Goal: Information Seeking & Learning: Learn about a topic

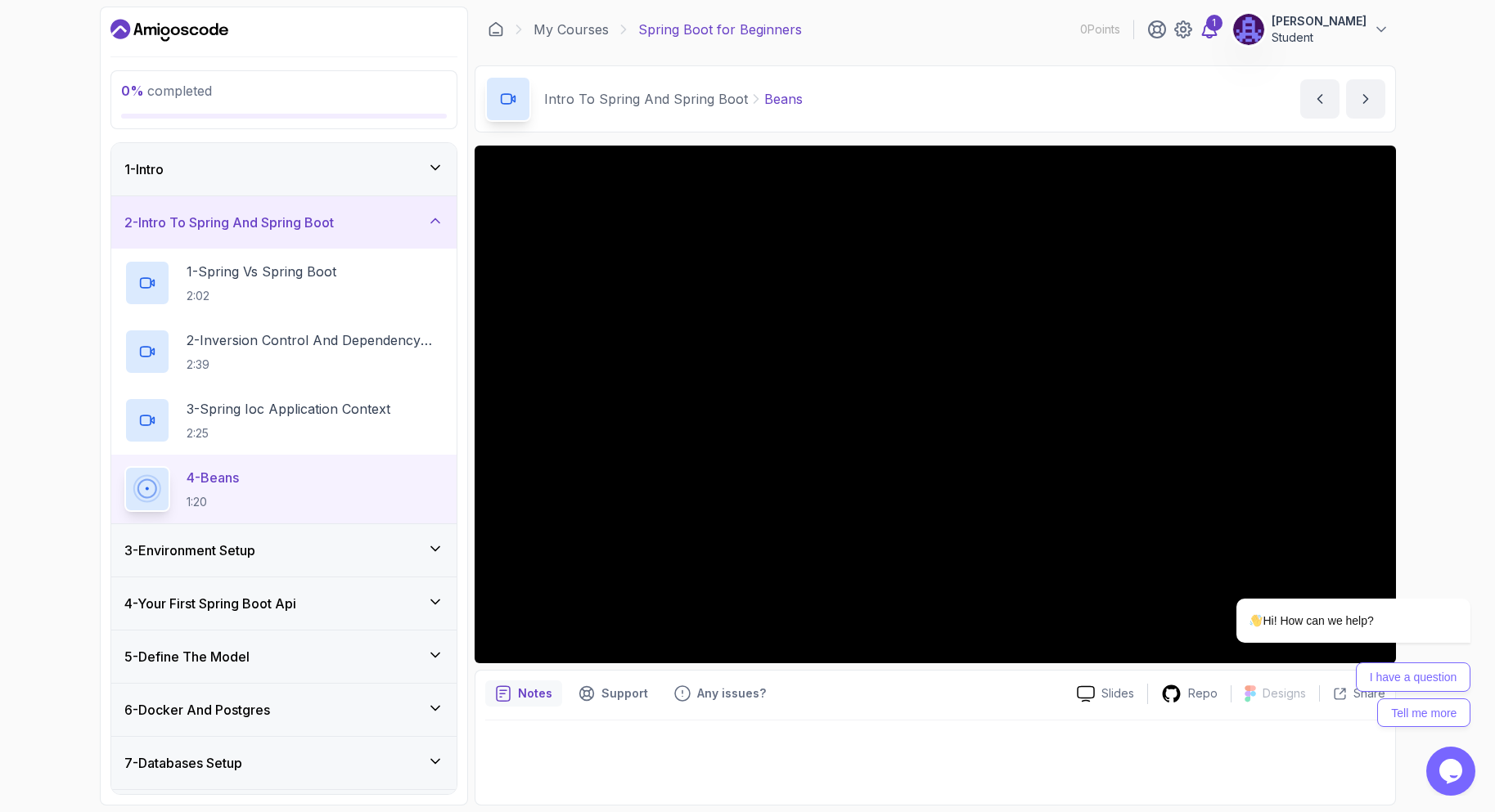
click at [1207, 28] on div "1" at bounding box center [1214, 23] width 16 height 16
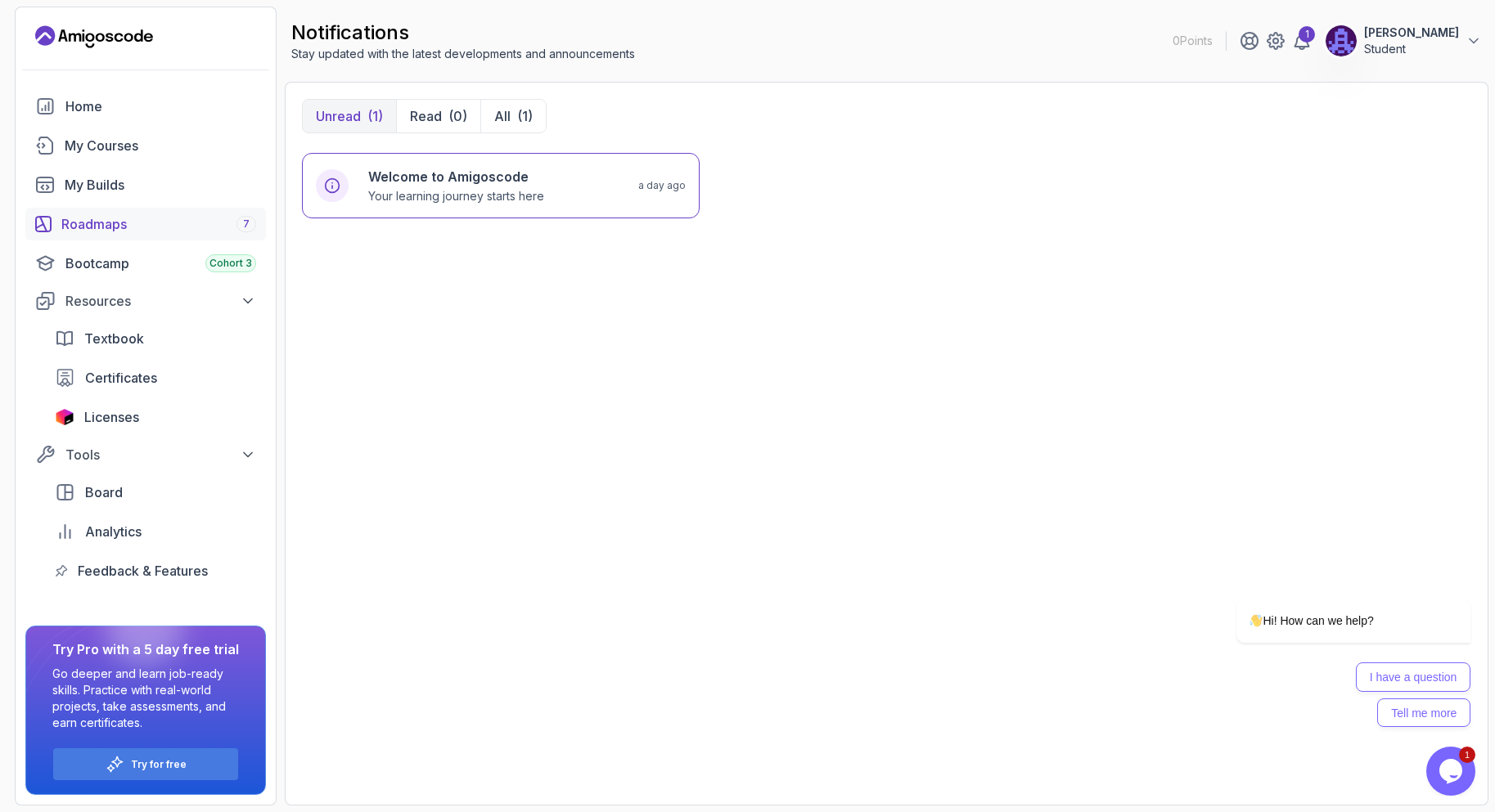
click at [184, 238] on link "Roadmaps 7" at bounding box center [145, 225] width 240 height 33
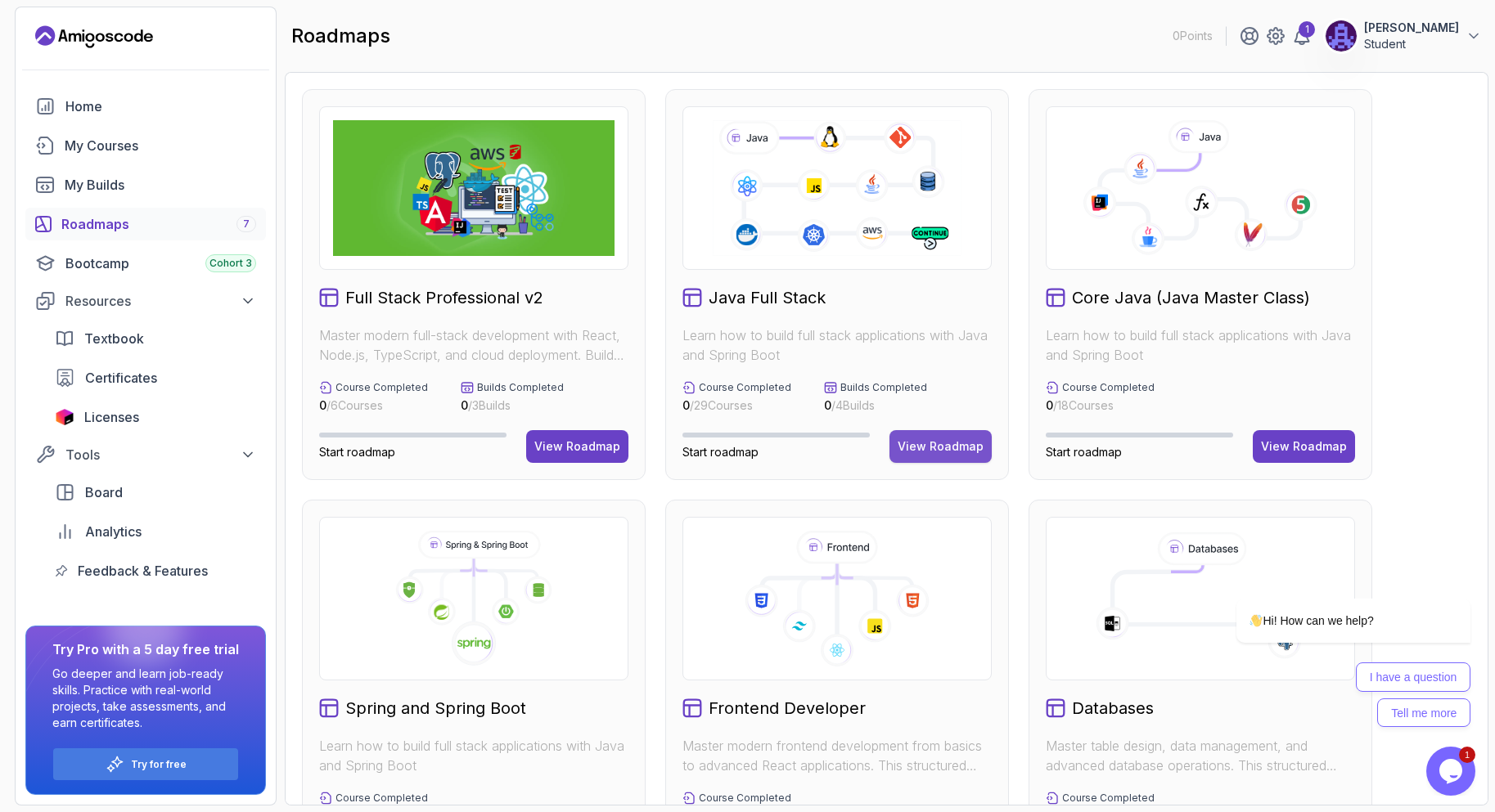
click at [959, 446] on div "View Roadmap" at bounding box center [940, 447] width 86 height 16
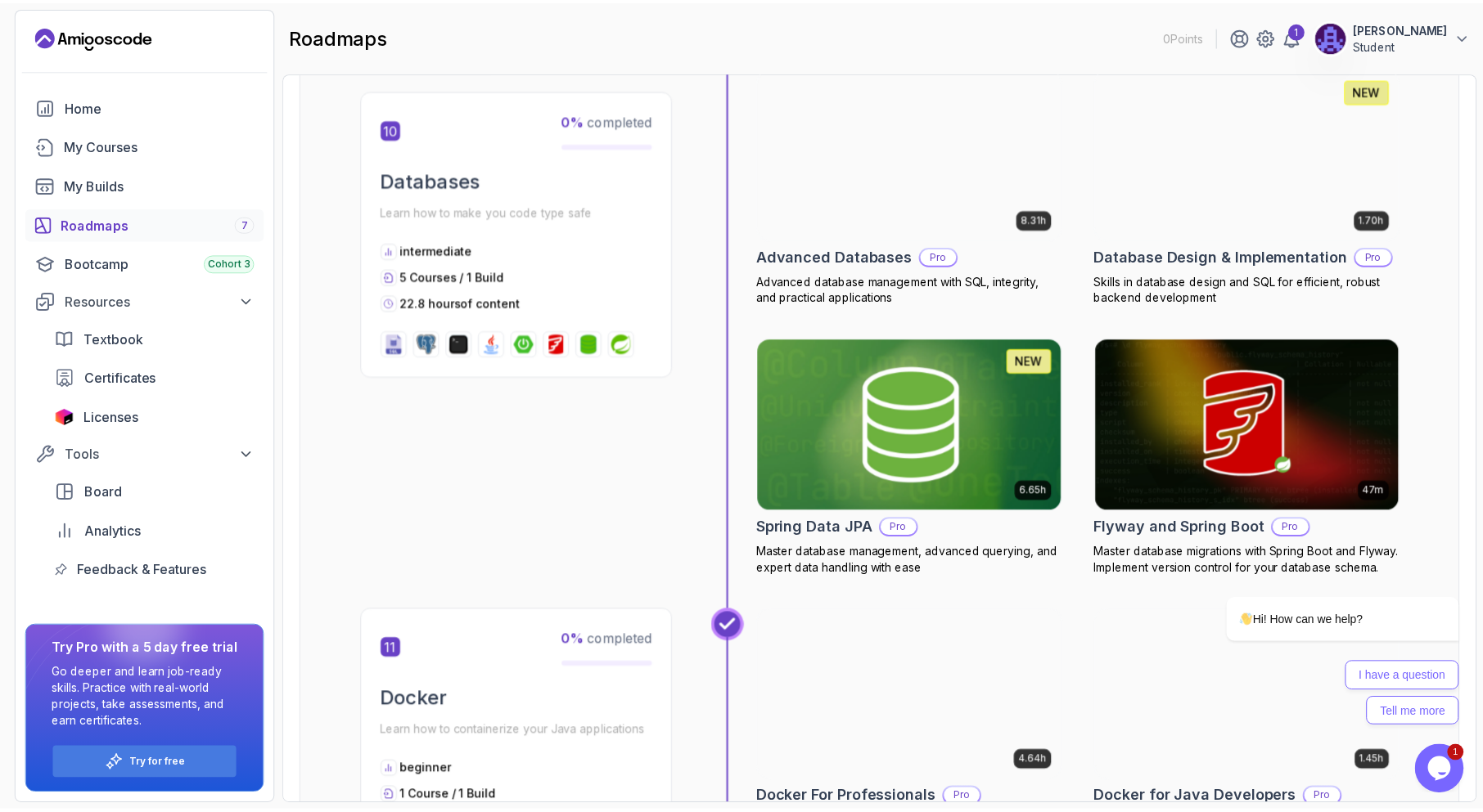
scroll to position [4416, 0]
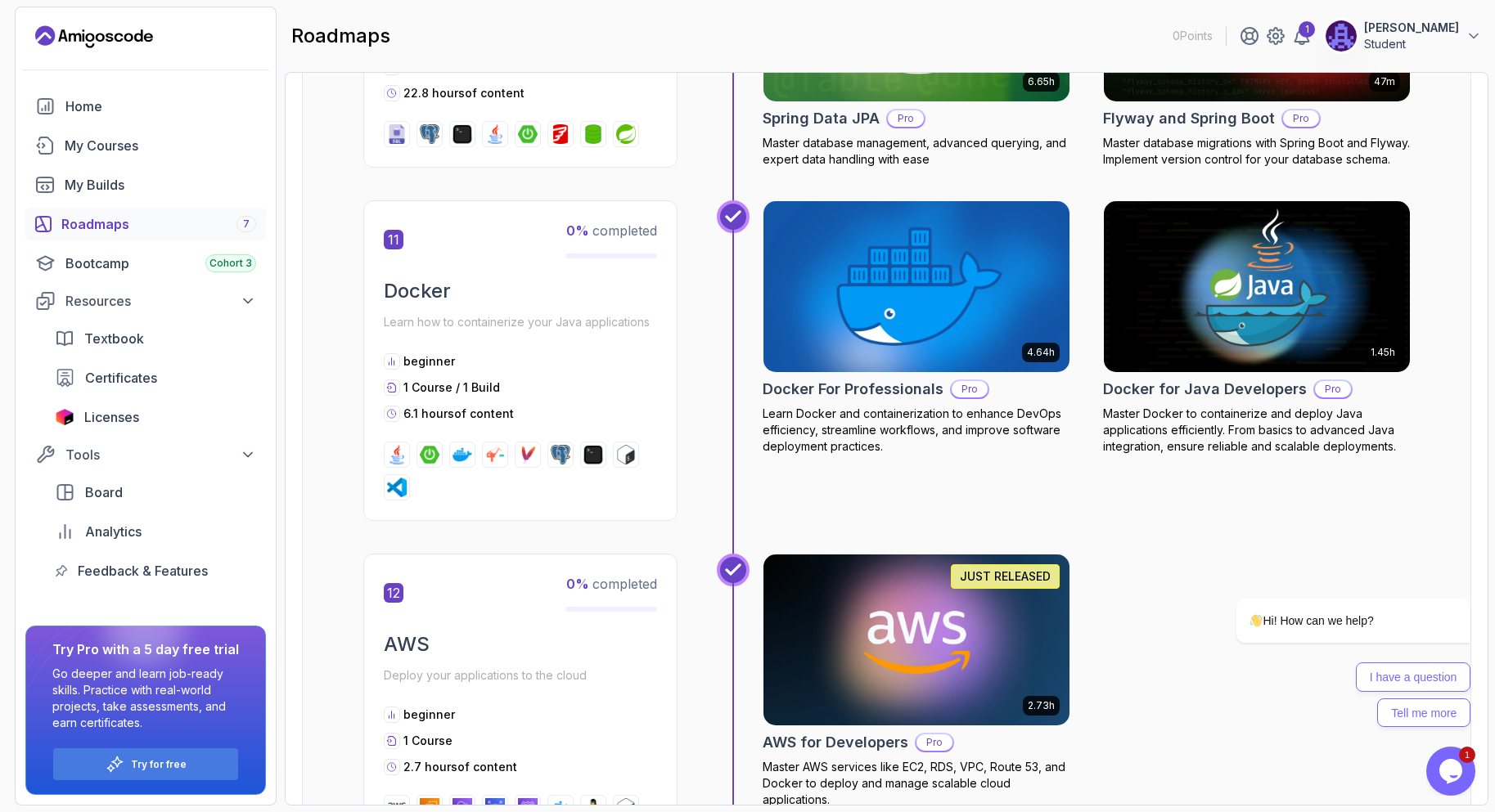
click at [879, 336] on img at bounding box center [916, 287] width 321 height 180
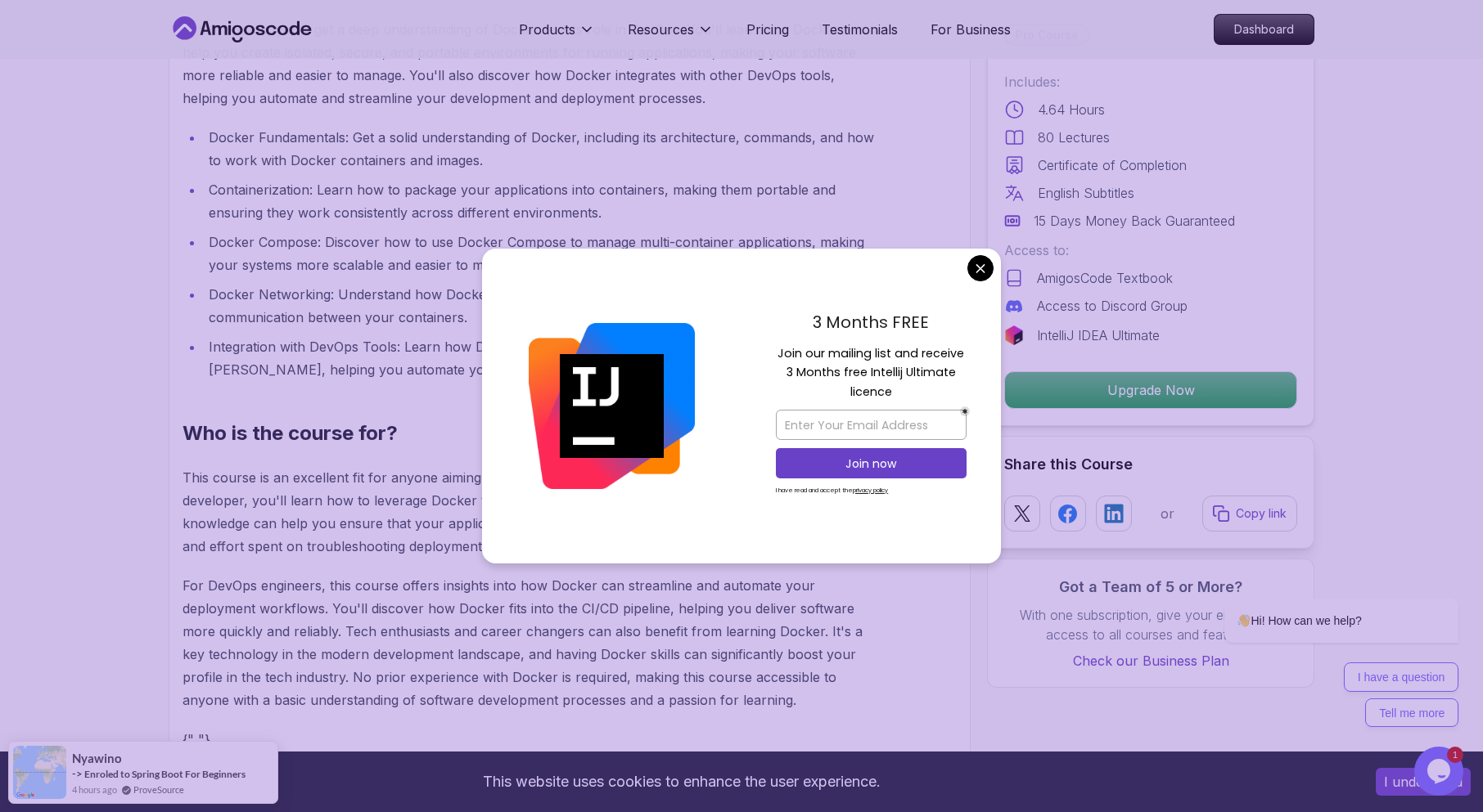
scroll to position [1717, 0]
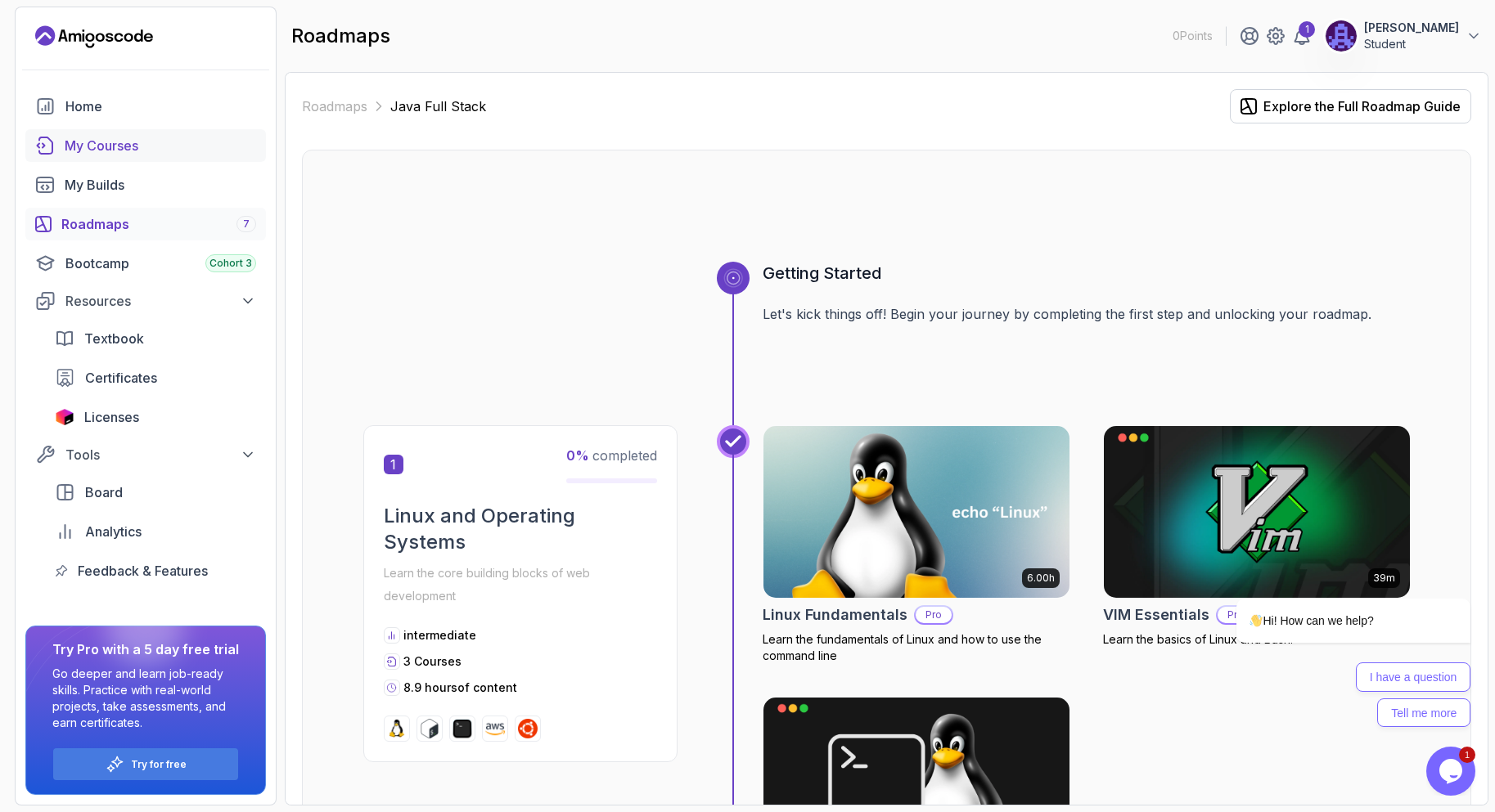
click at [218, 151] on div "My Courses" at bounding box center [161, 146] width 192 height 20
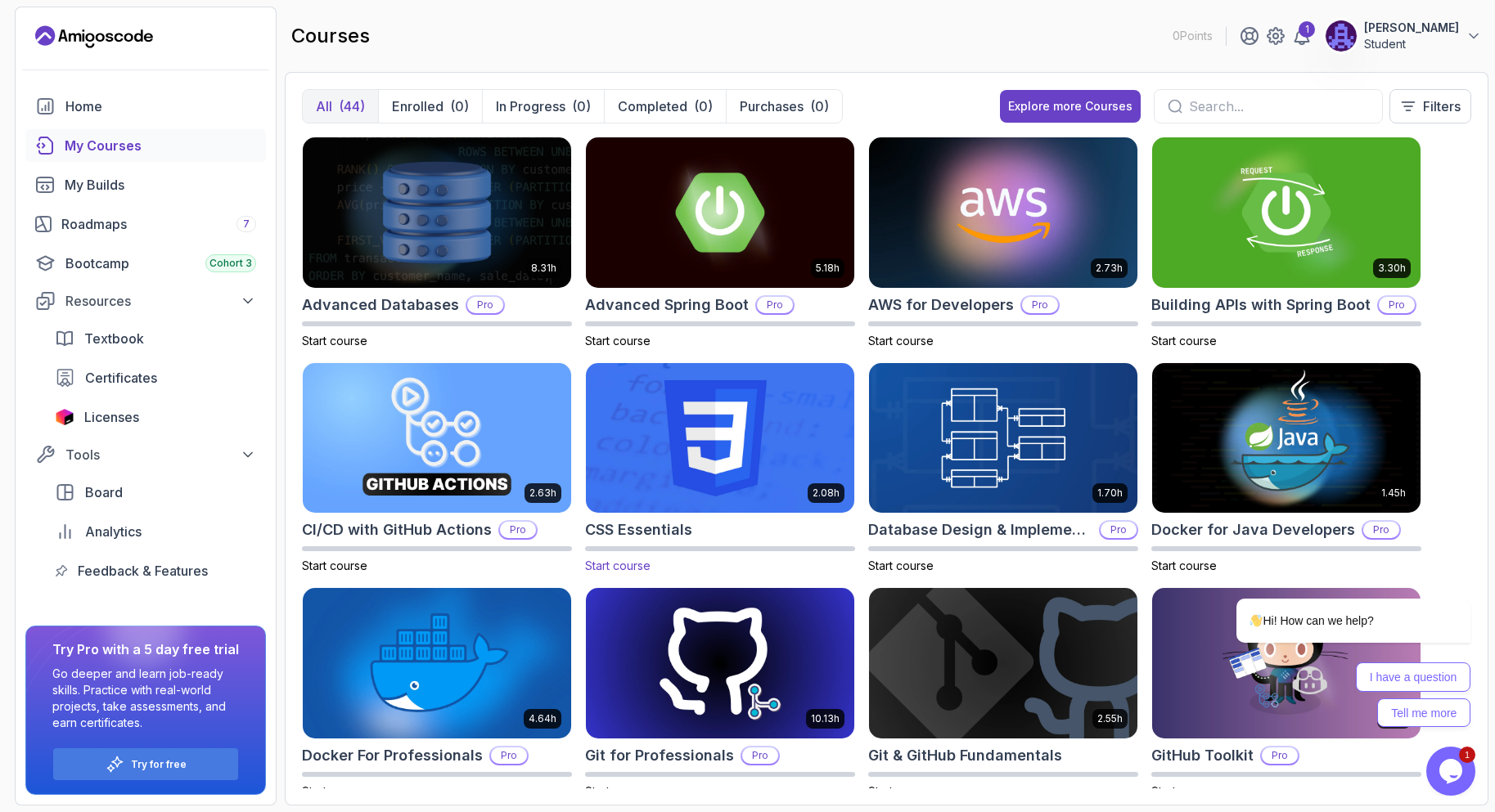
click at [755, 380] on img at bounding box center [720, 438] width 281 height 158
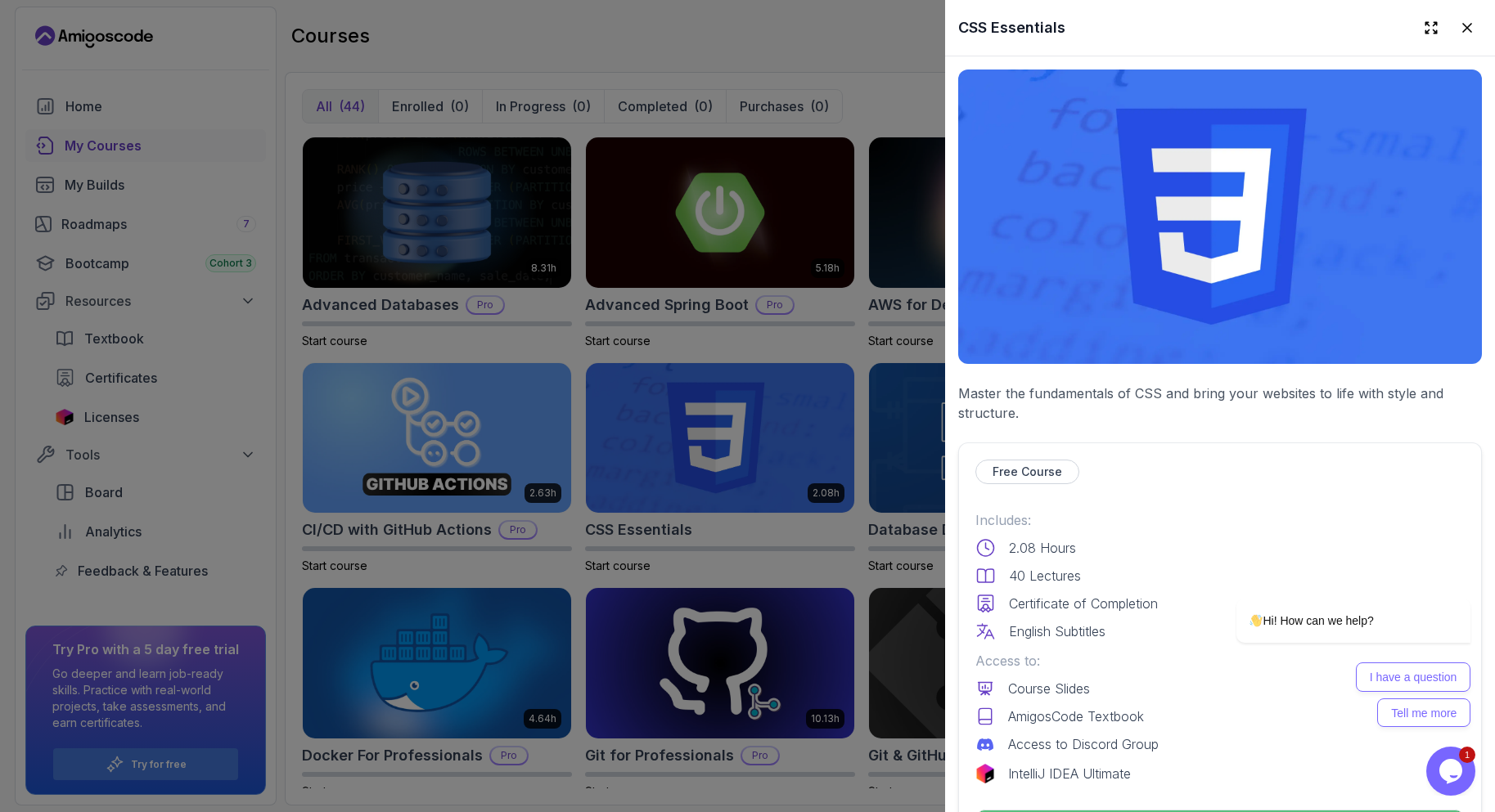
scroll to position [245, 0]
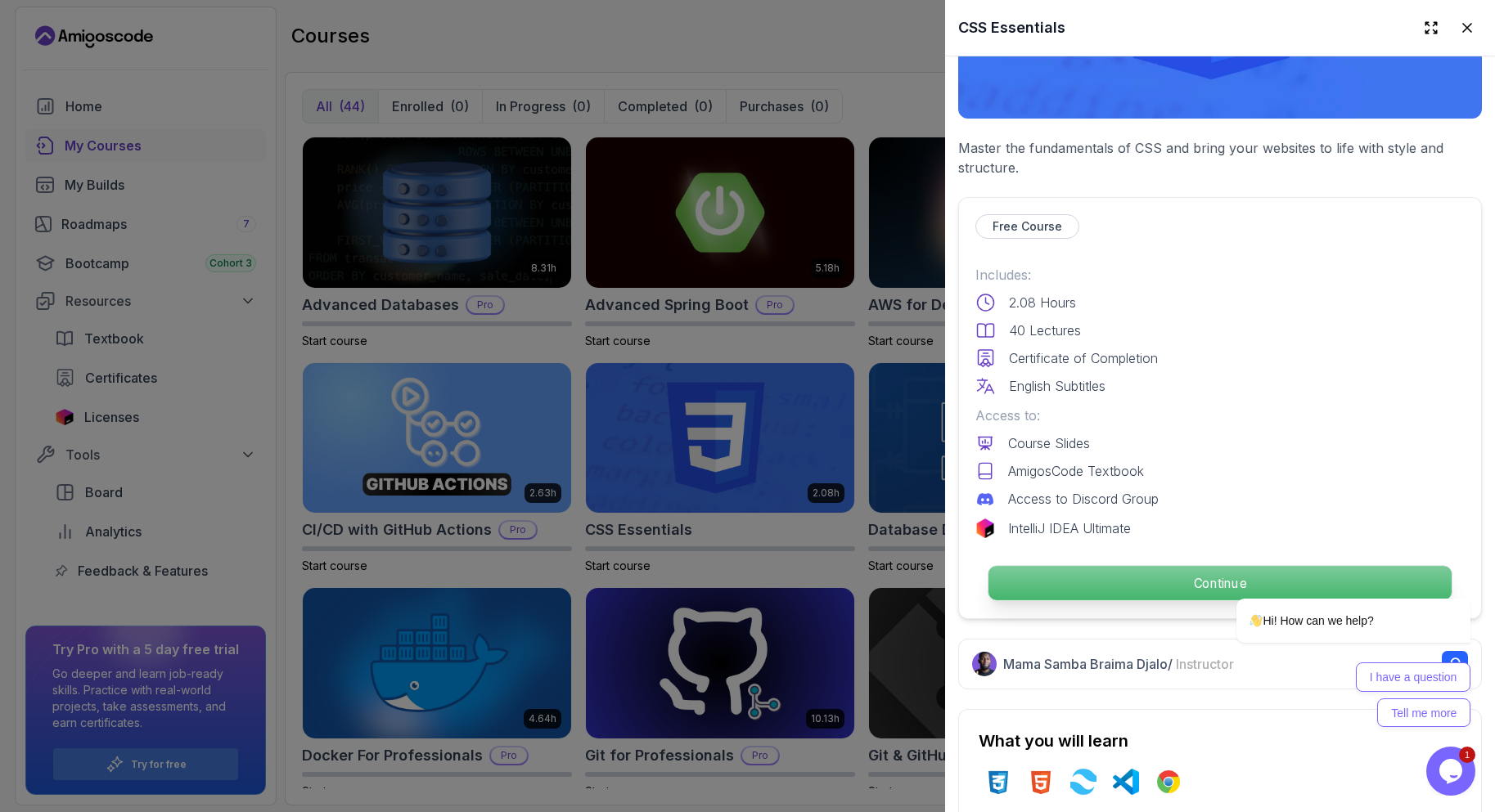
click at [1073, 570] on p "Continue" at bounding box center [1220, 583] width 463 height 34
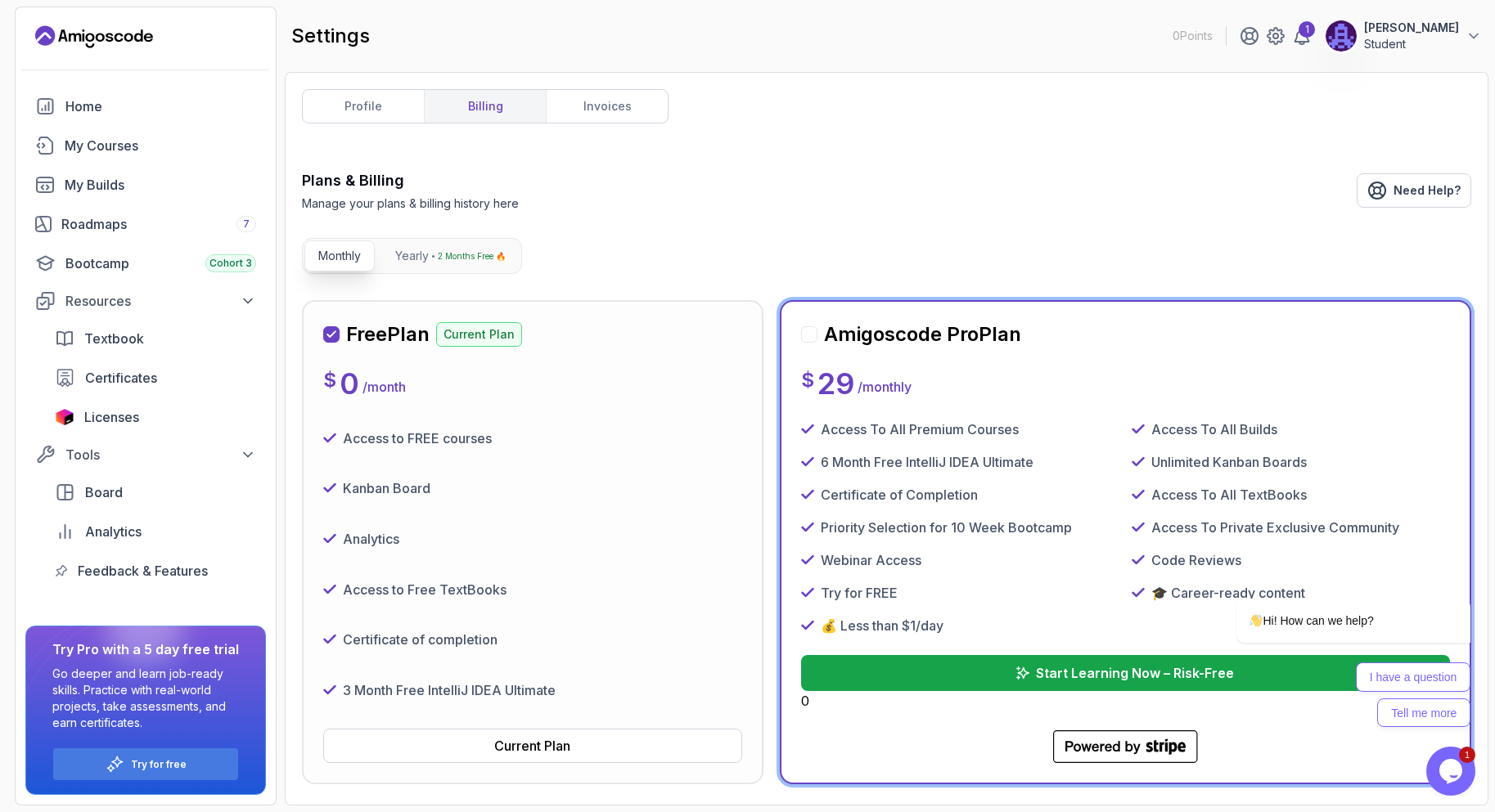
click at [598, 381] on div "$ 0 / month" at bounding box center [532, 383] width 419 height 33
click at [475, 323] on p "Current Plan" at bounding box center [479, 334] width 86 height 25
click at [570, 342] on div "Free Plan Current Plan" at bounding box center [532, 334] width 419 height 26
click at [424, 332] on div "Free Plan Current Plan" at bounding box center [422, 334] width 199 height 26
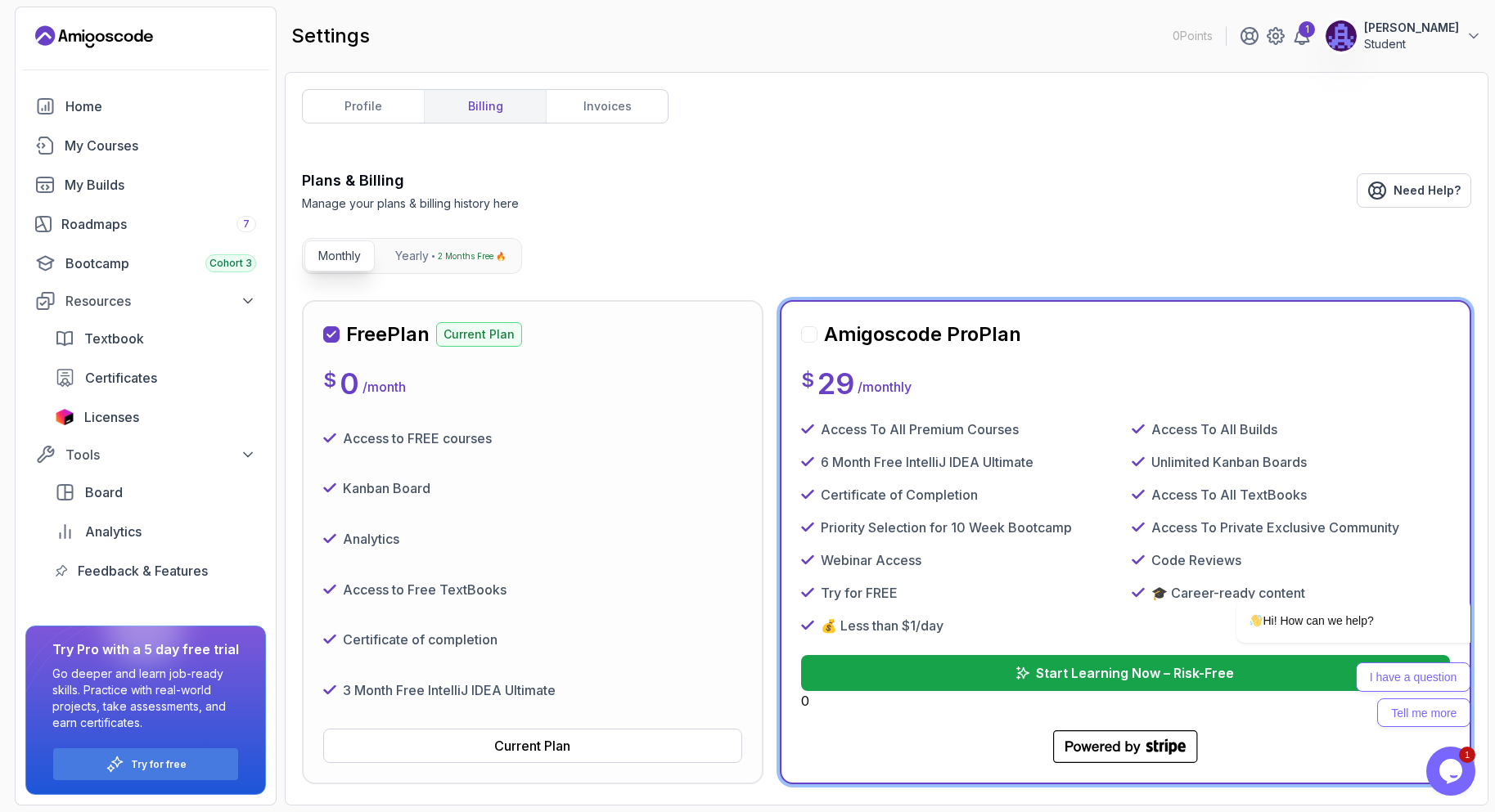
click at [405, 339] on h2 "Free Plan" at bounding box center [388, 334] width 84 height 26
click at [542, 736] on button "Current Plan" at bounding box center [532, 746] width 419 height 34
click at [494, 741] on div "Current Plan" at bounding box center [532, 746] width 76 height 20
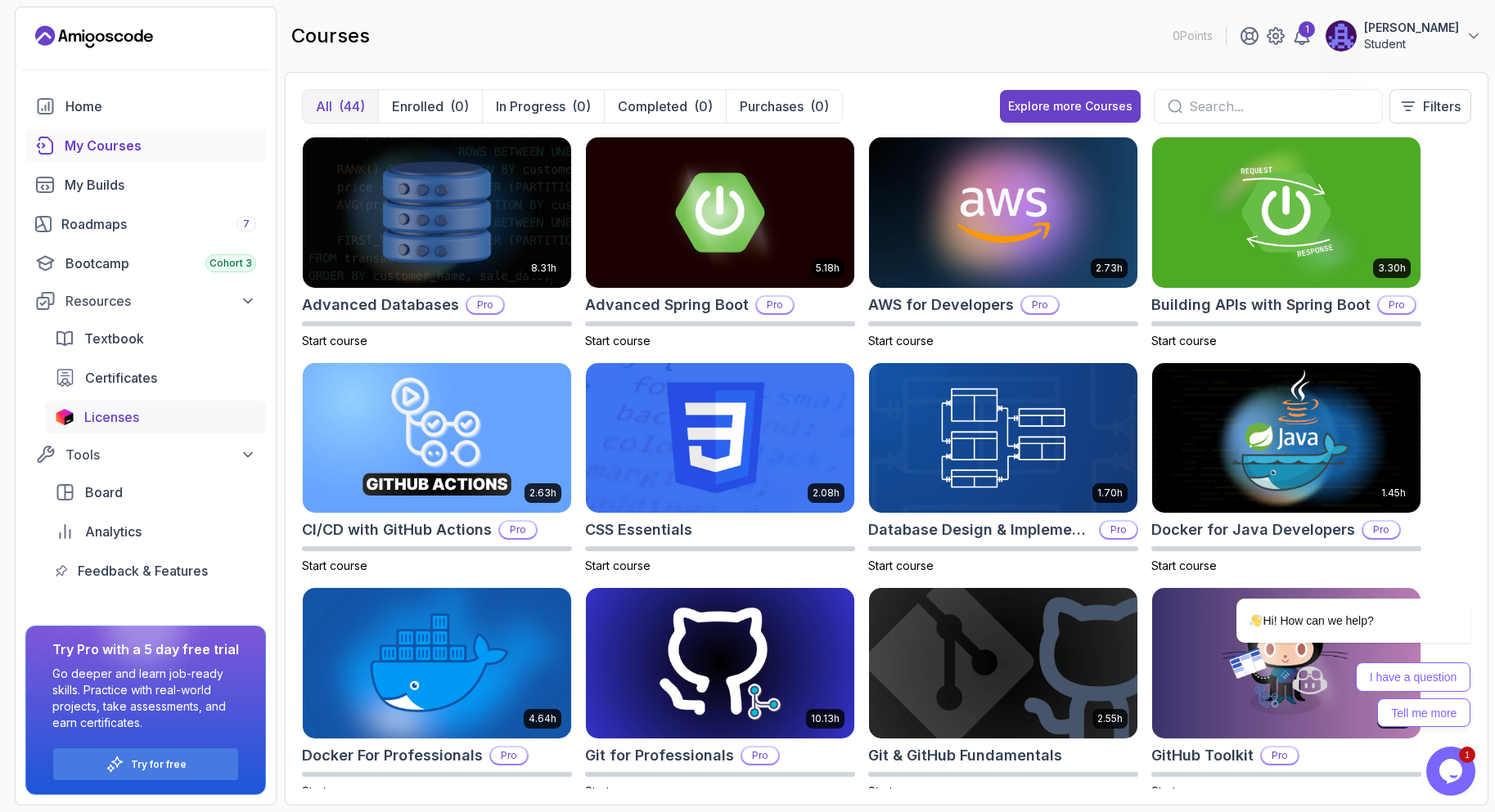
click at [209, 403] on link "Licenses" at bounding box center [156, 417] width 221 height 33
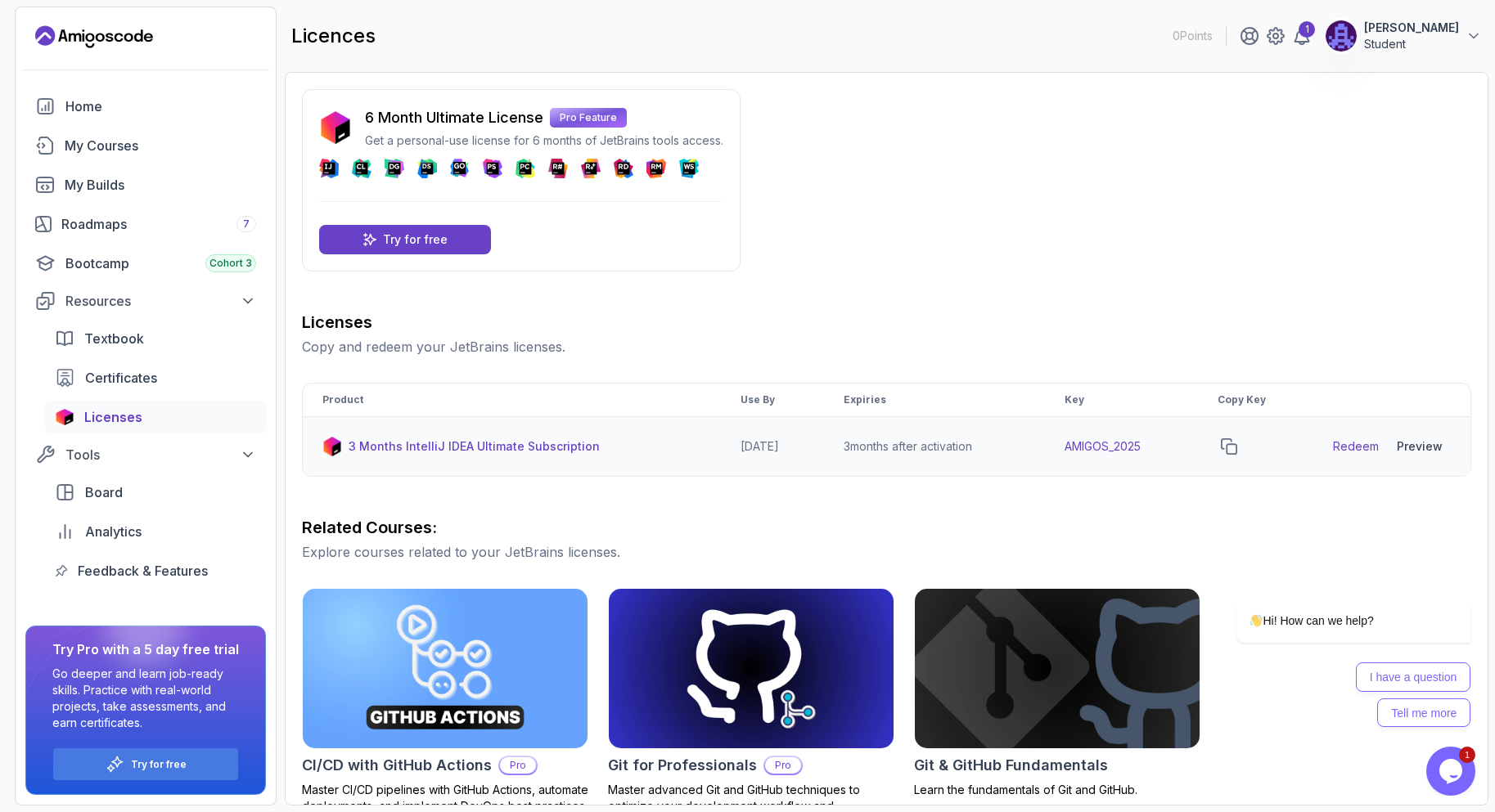
drag, startPoint x: 716, startPoint y: 444, endPoint x: 793, endPoint y: 446, distance: 77.0
click at [793, 446] on td "[DATE]" at bounding box center [771, 447] width 102 height 60
click at [810, 370] on div "Licenses Copy and redeem your JetBrains licenses. Product Use By Expiries Key C…" at bounding box center [886, 393] width 1169 height 166
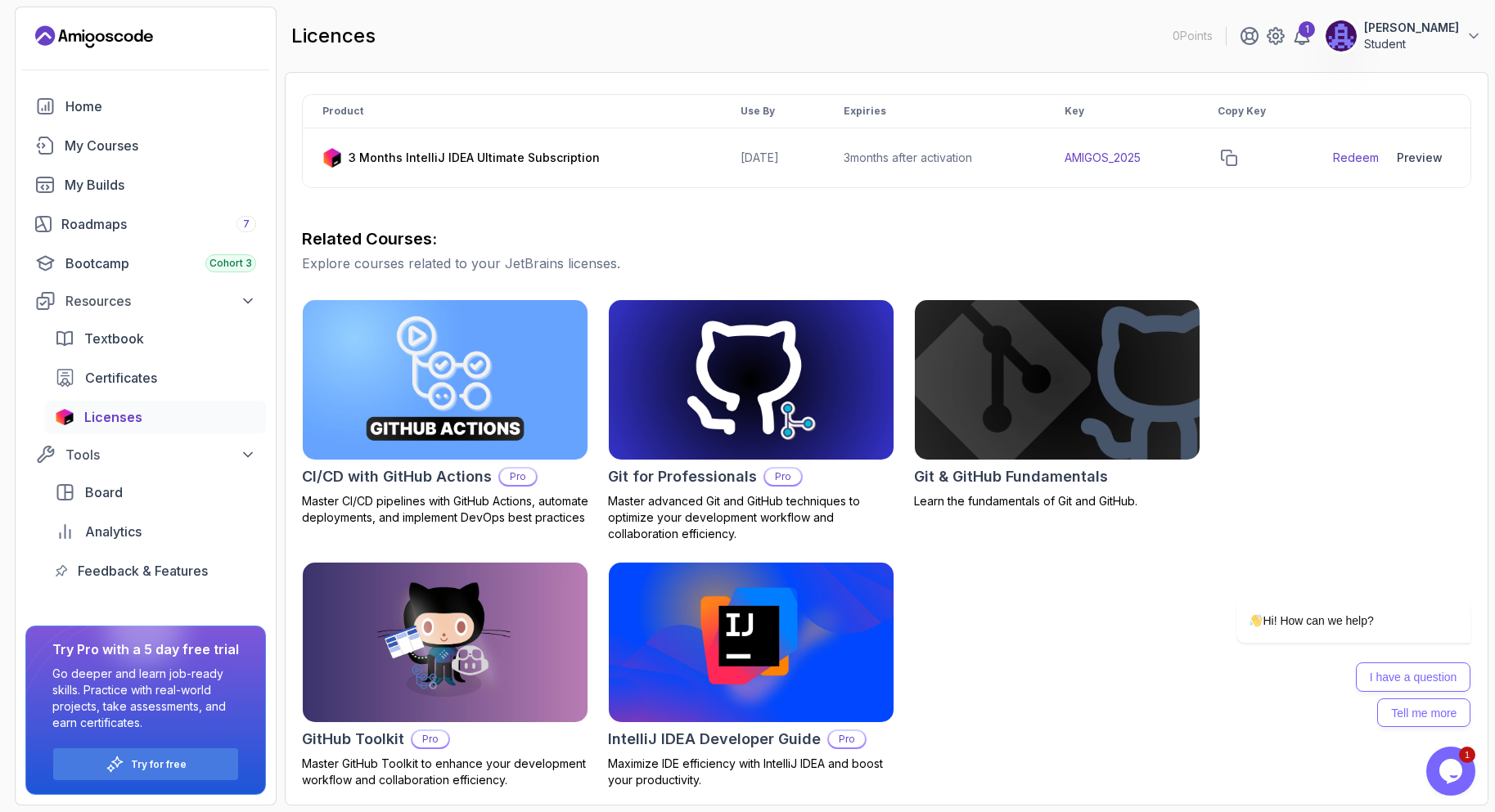
click at [1088, 447] on img at bounding box center [1056, 379] width 298 height 168
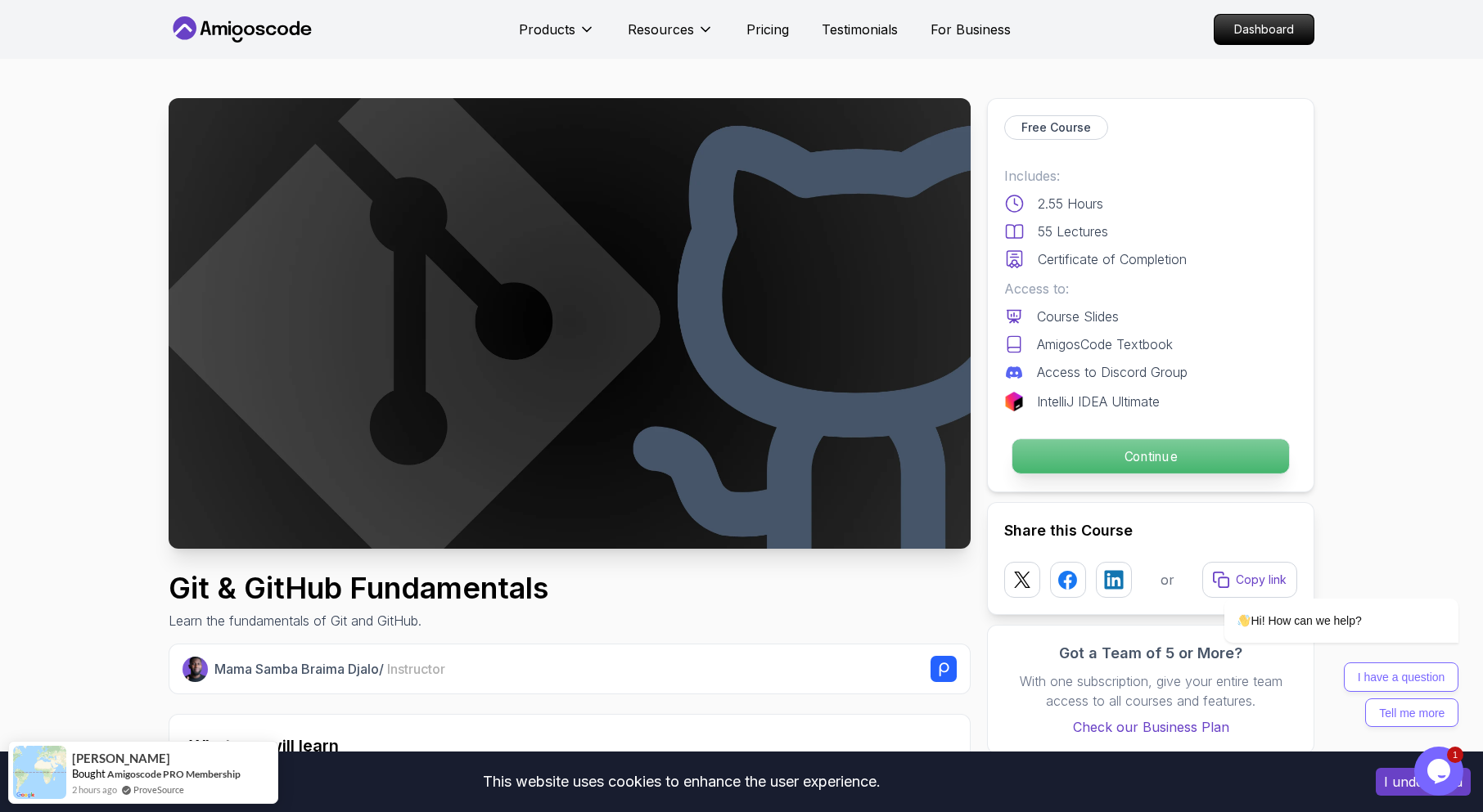
click at [1062, 461] on p "Continue" at bounding box center [1150, 456] width 276 height 34
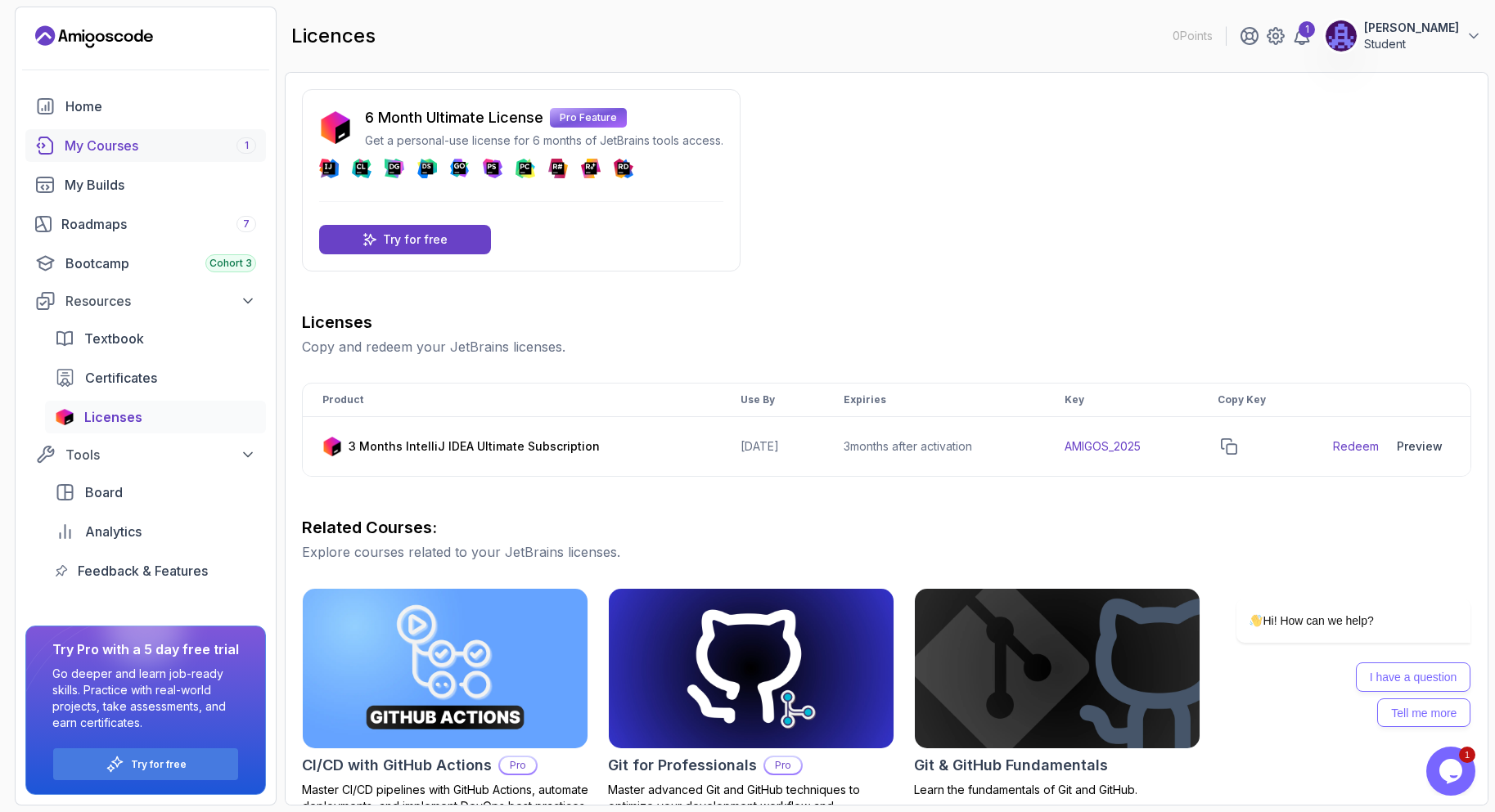
click at [204, 147] on div "My Courses 1" at bounding box center [161, 146] width 192 height 20
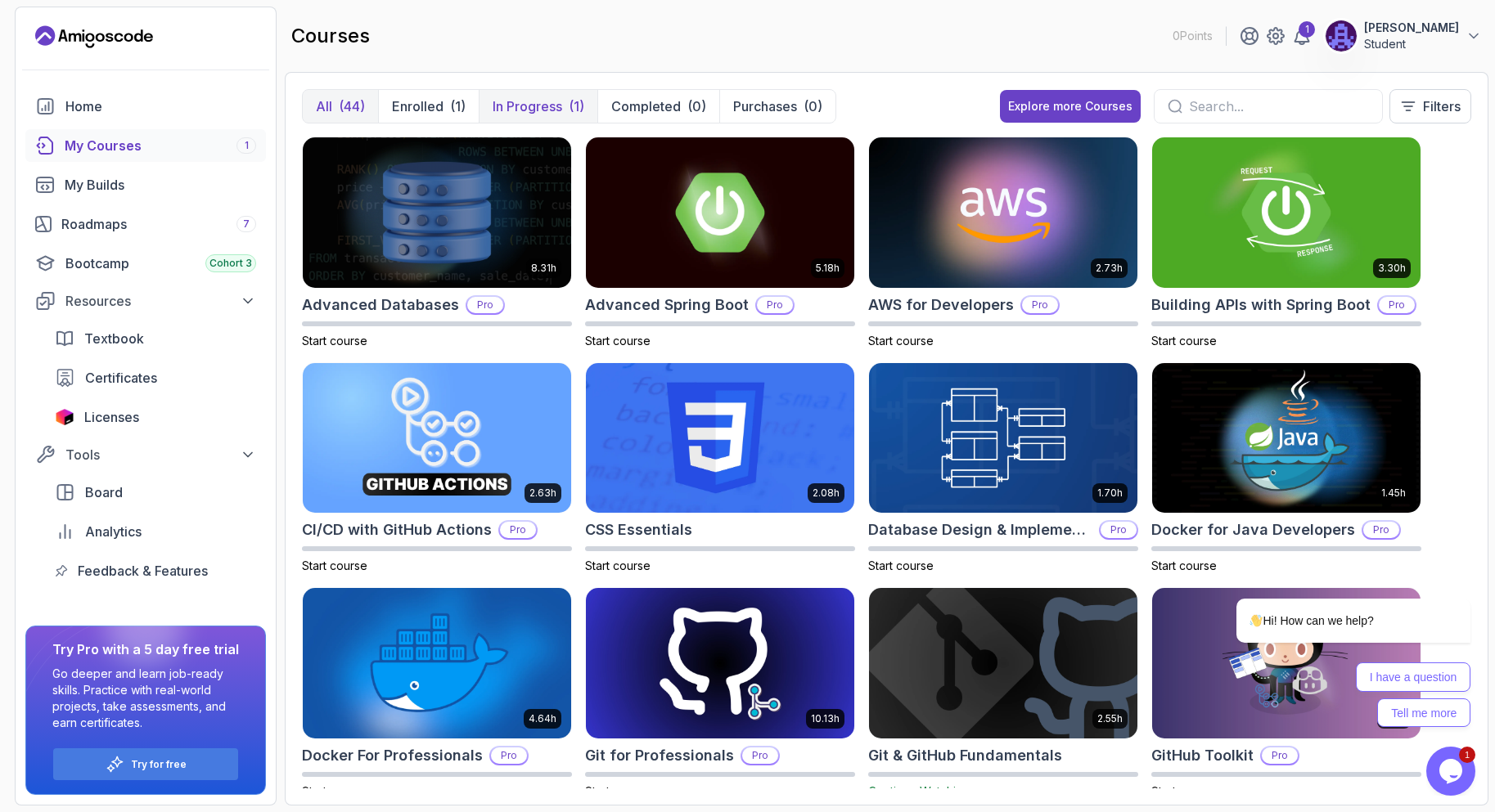
click at [528, 111] on p "In Progress" at bounding box center [527, 107] width 70 height 20
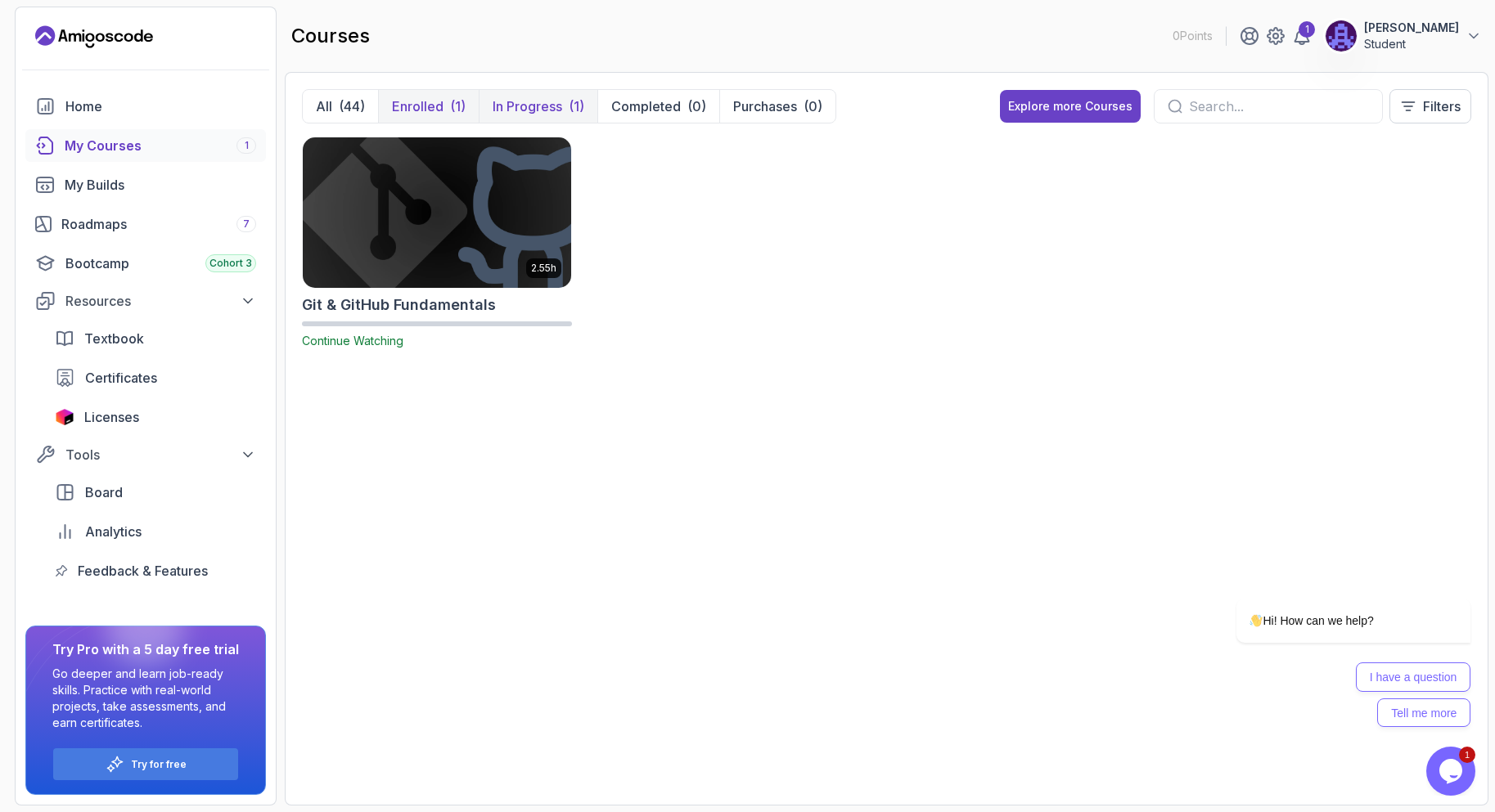
click at [452, 94] on button "Enrolled (1)" at bounding box center [428, 107] width 101 height 33
click at [342, 98] on div "(44)" at bounding box center [352, 107] width 26 height 20
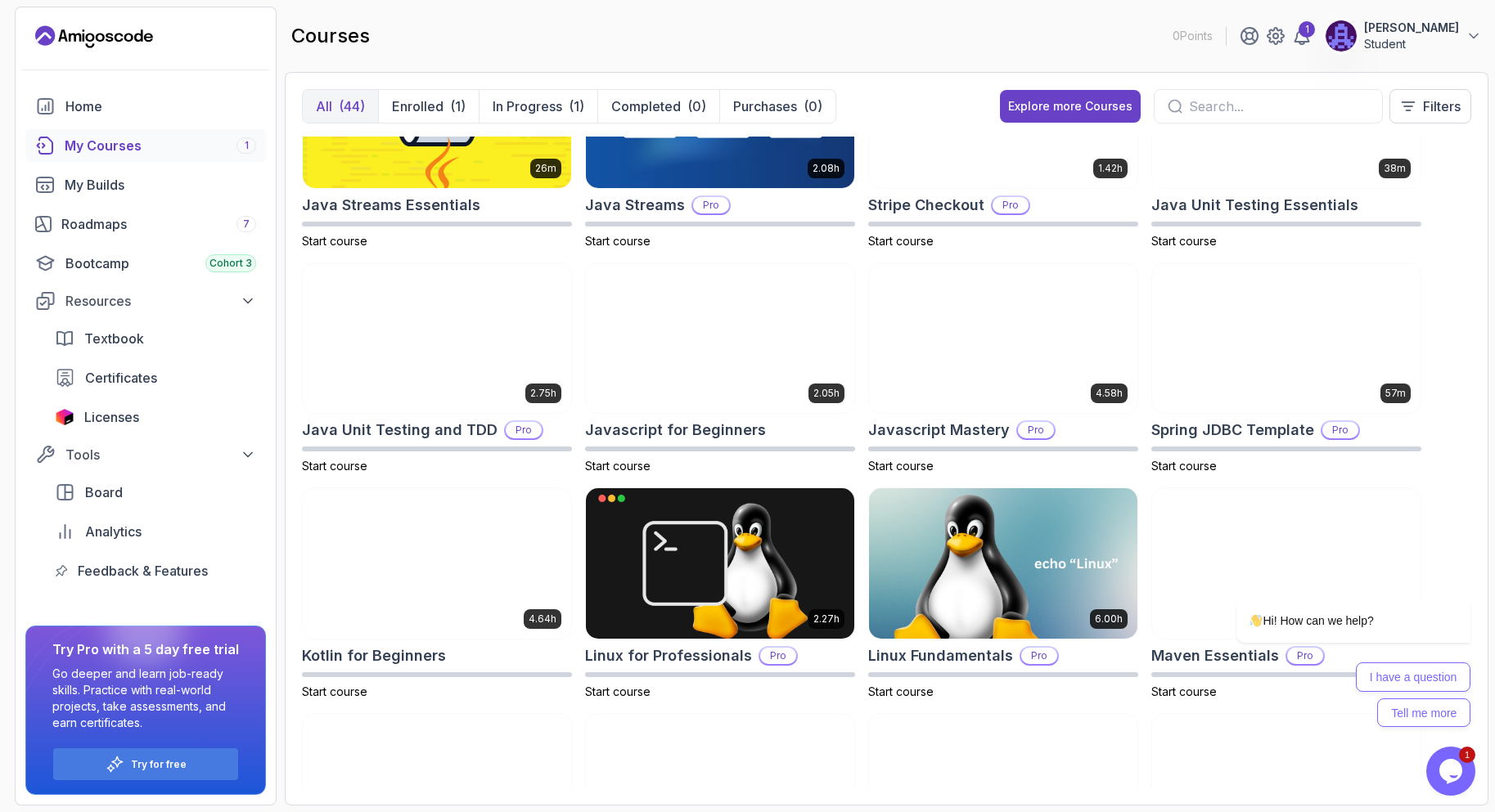
scroll to position [1799, 0]
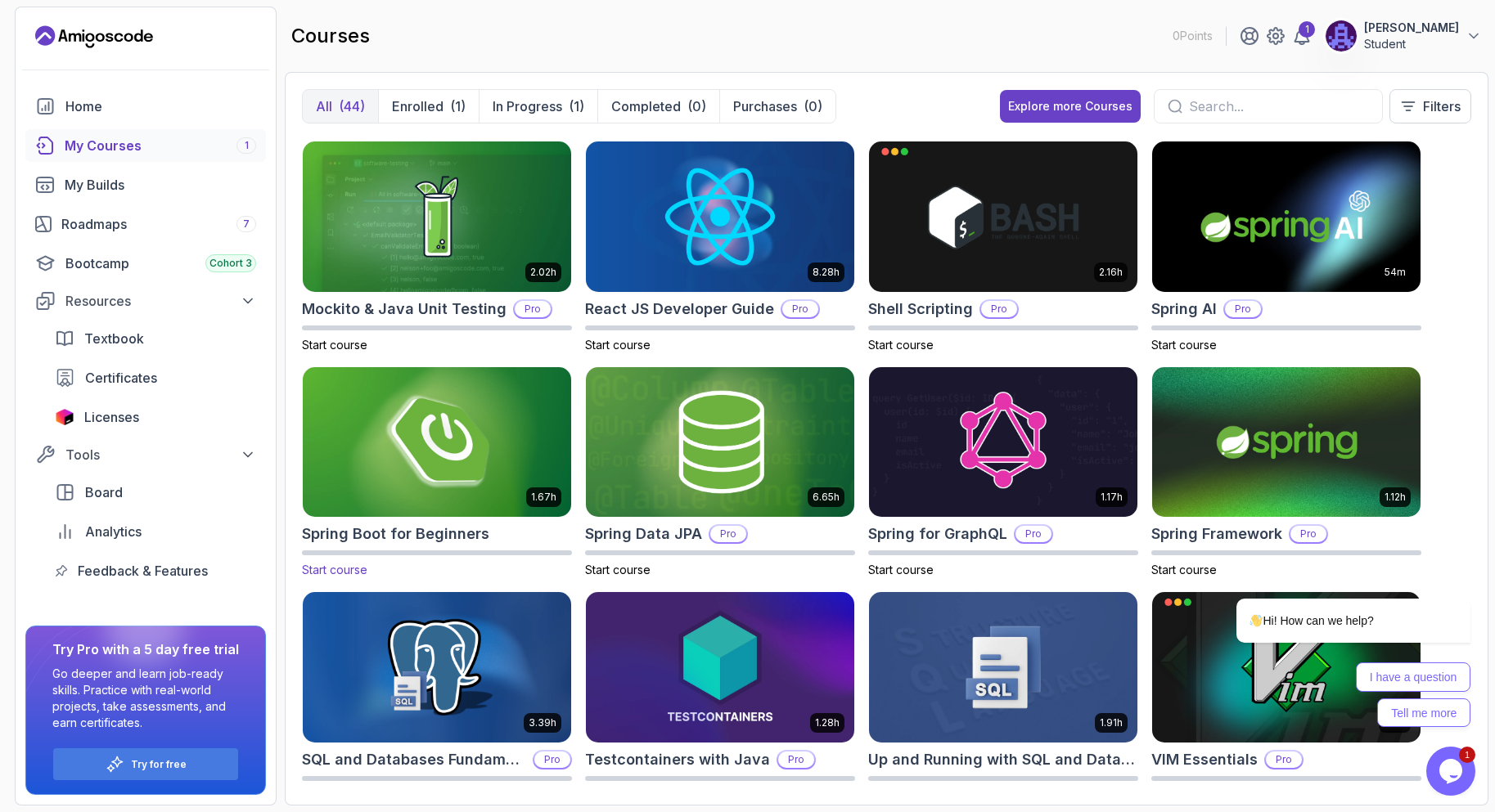
click at [511, 367] on img at bounding box center [436, 442] width 281 height 158
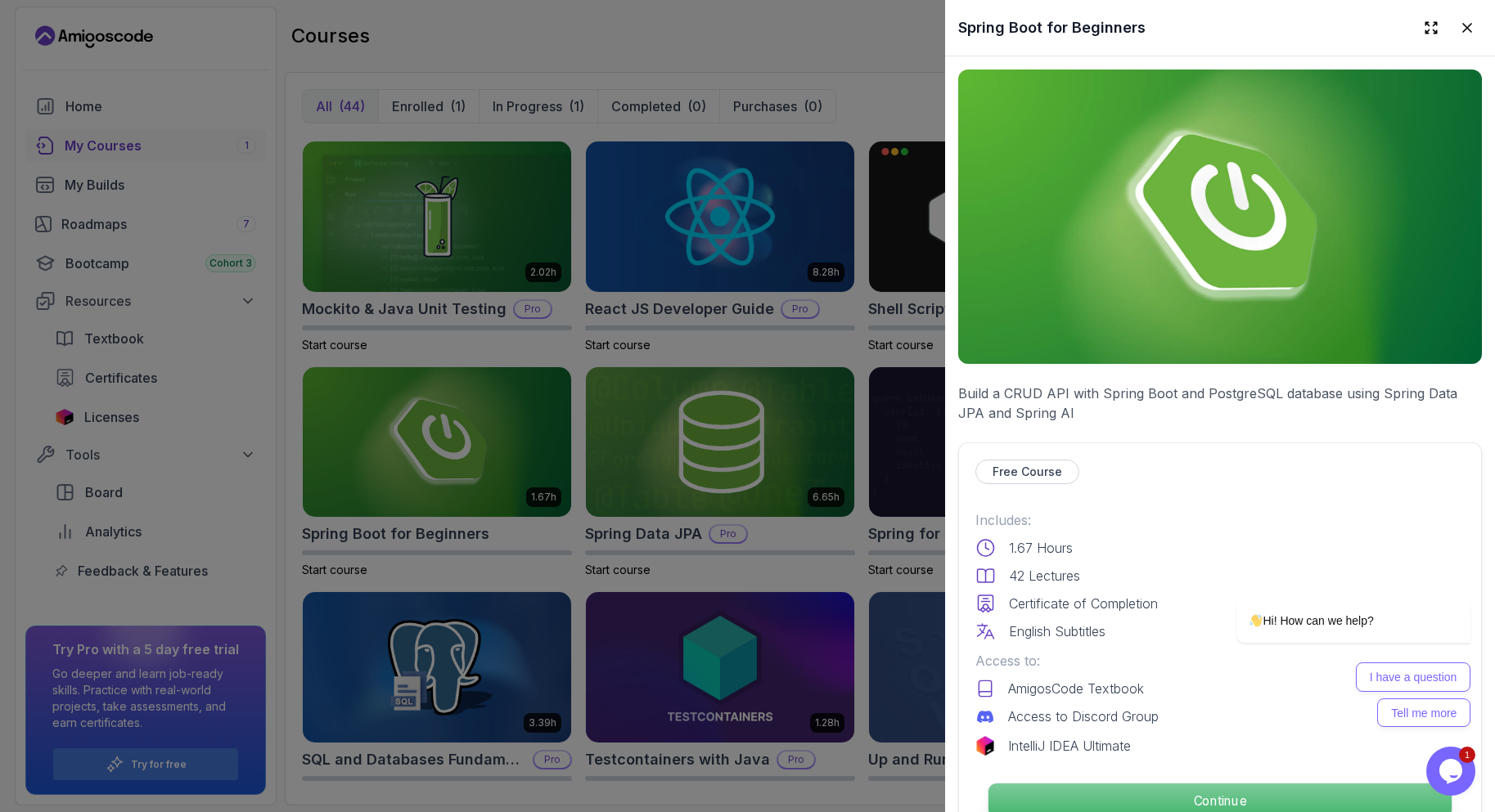
click at [1129, 787] on p "Continue" at bounding box center [1220, 801] width 463 height 34
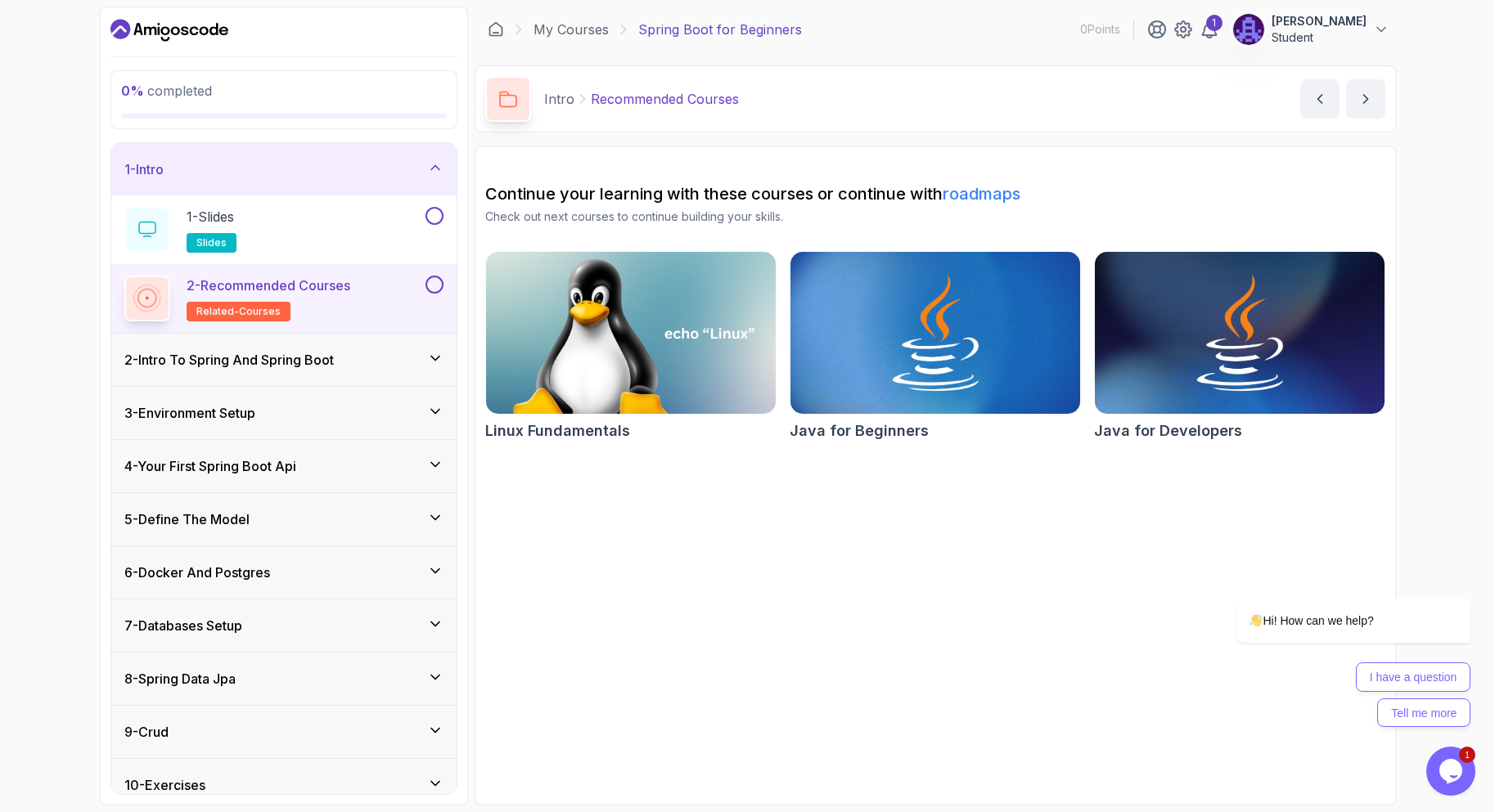
click at [339, 374] on div "2 - Intro To Spring And Spring Boot" at bounding box center [284, 360] width 345 height 52
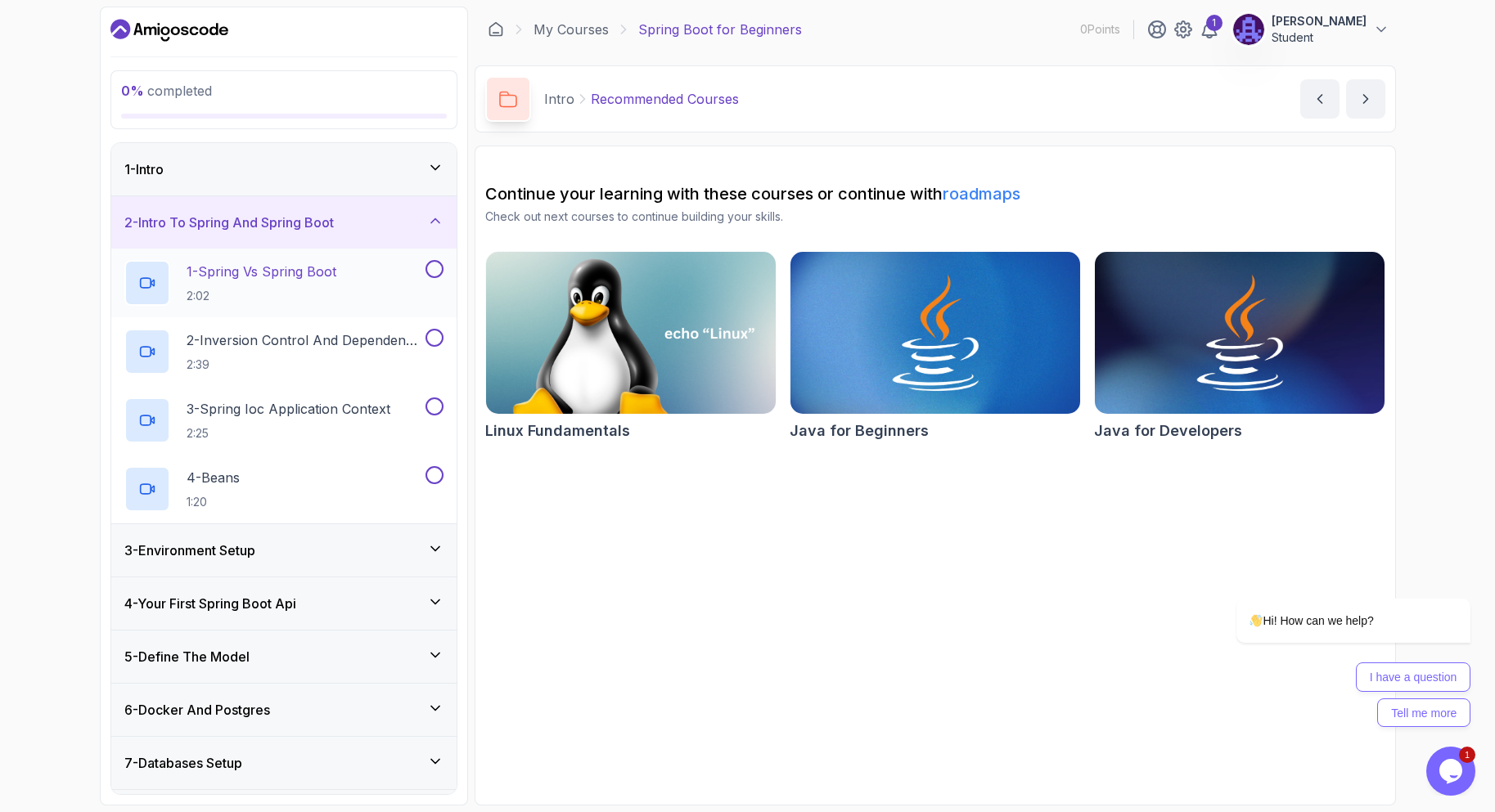
click at [352, 300] on div "1 - Spring Vs Spring Boot 2:02" at bounding box center [273, 283] width 298 height 46
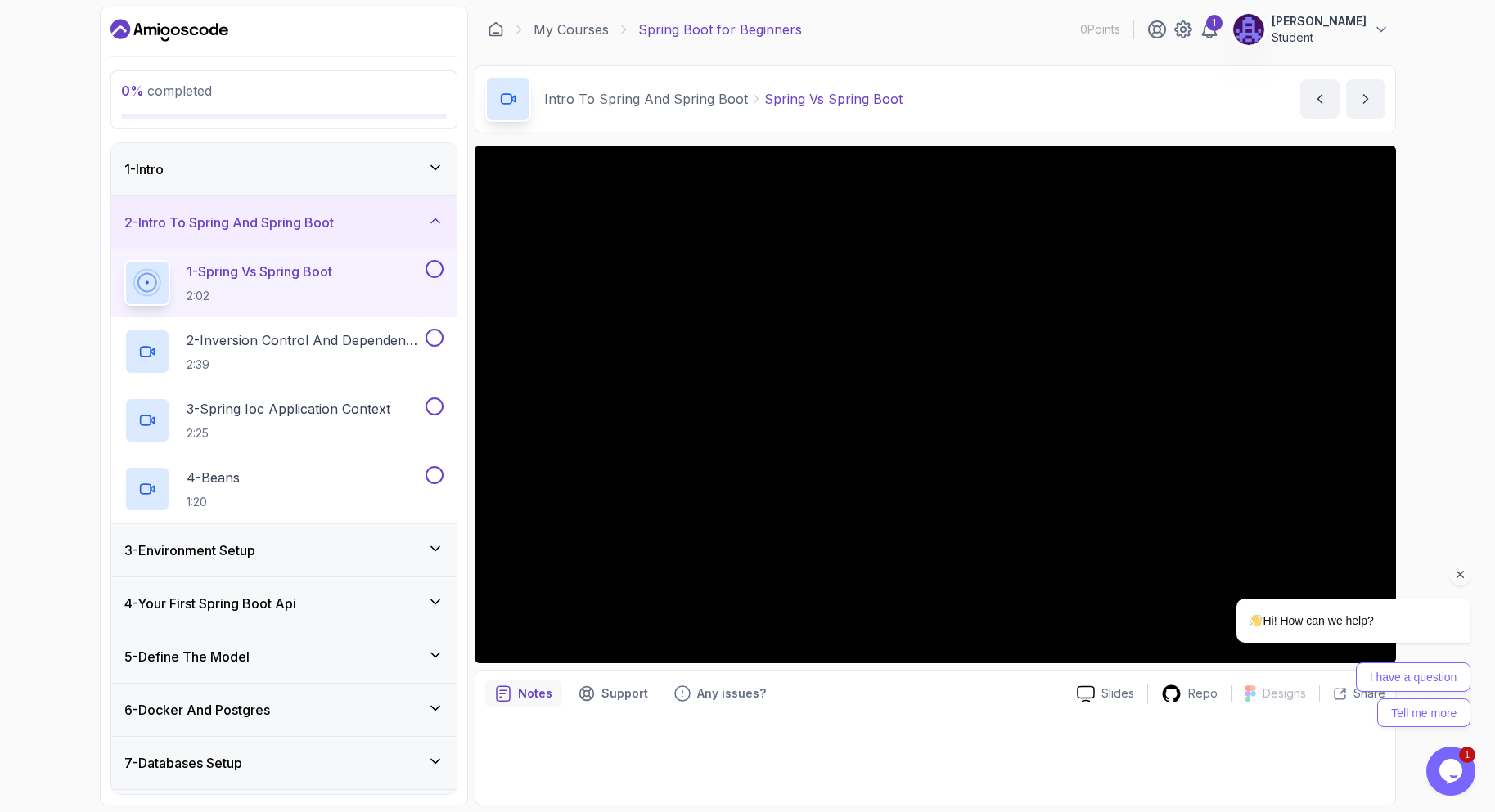
click at [1462, 586] on div "Hi! How can we help? I have a question Tell me more" at bounding box center [1332, 643] width 277 height 170
click at [1457, 578] on icon "Chat attention grabber" at bounding box center [1461, 575] width 15 height 15
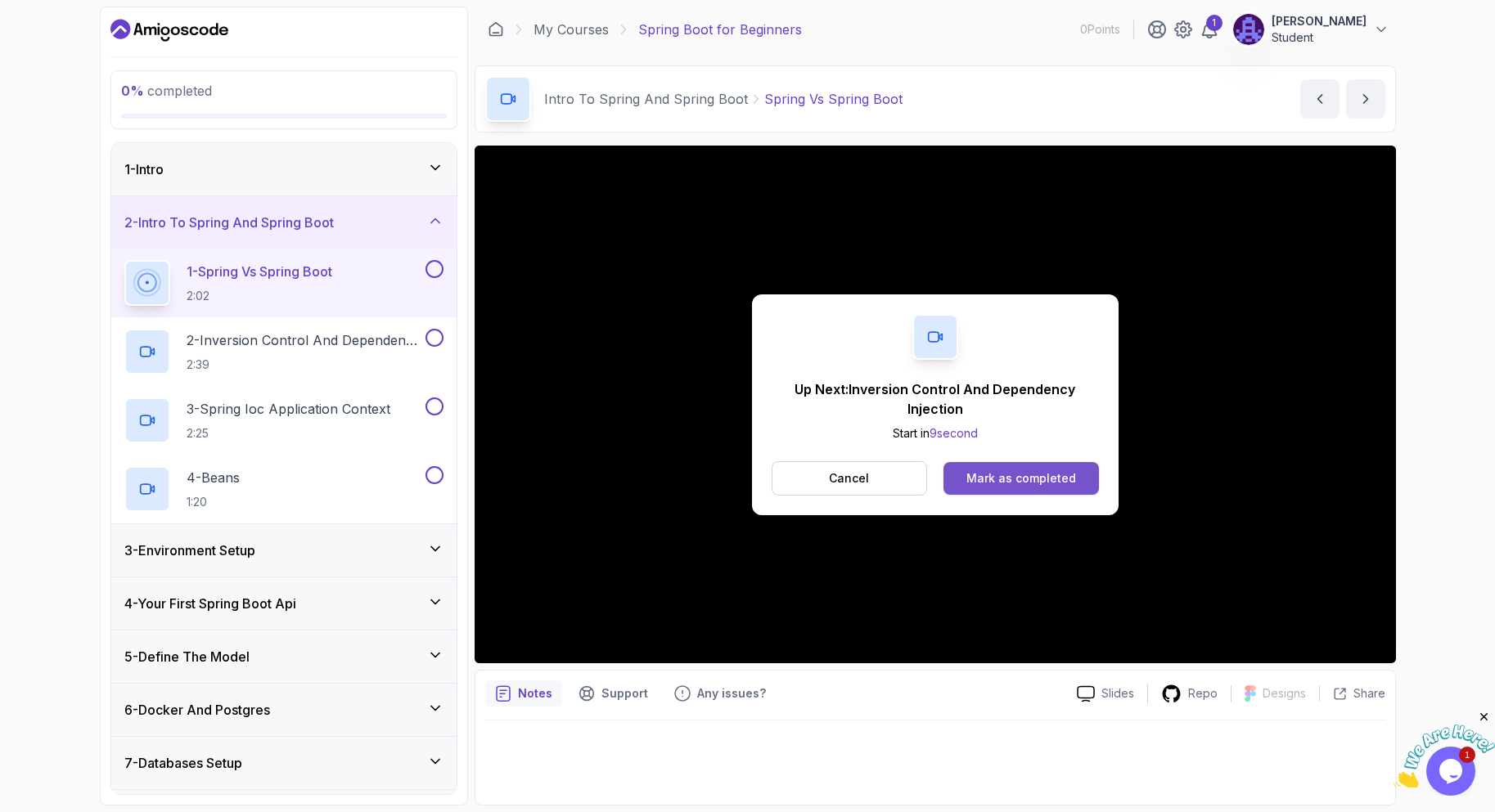
click at [1056, 475] on div "Mark as completed" at bounding box center [1021, 479] width 110 height 16
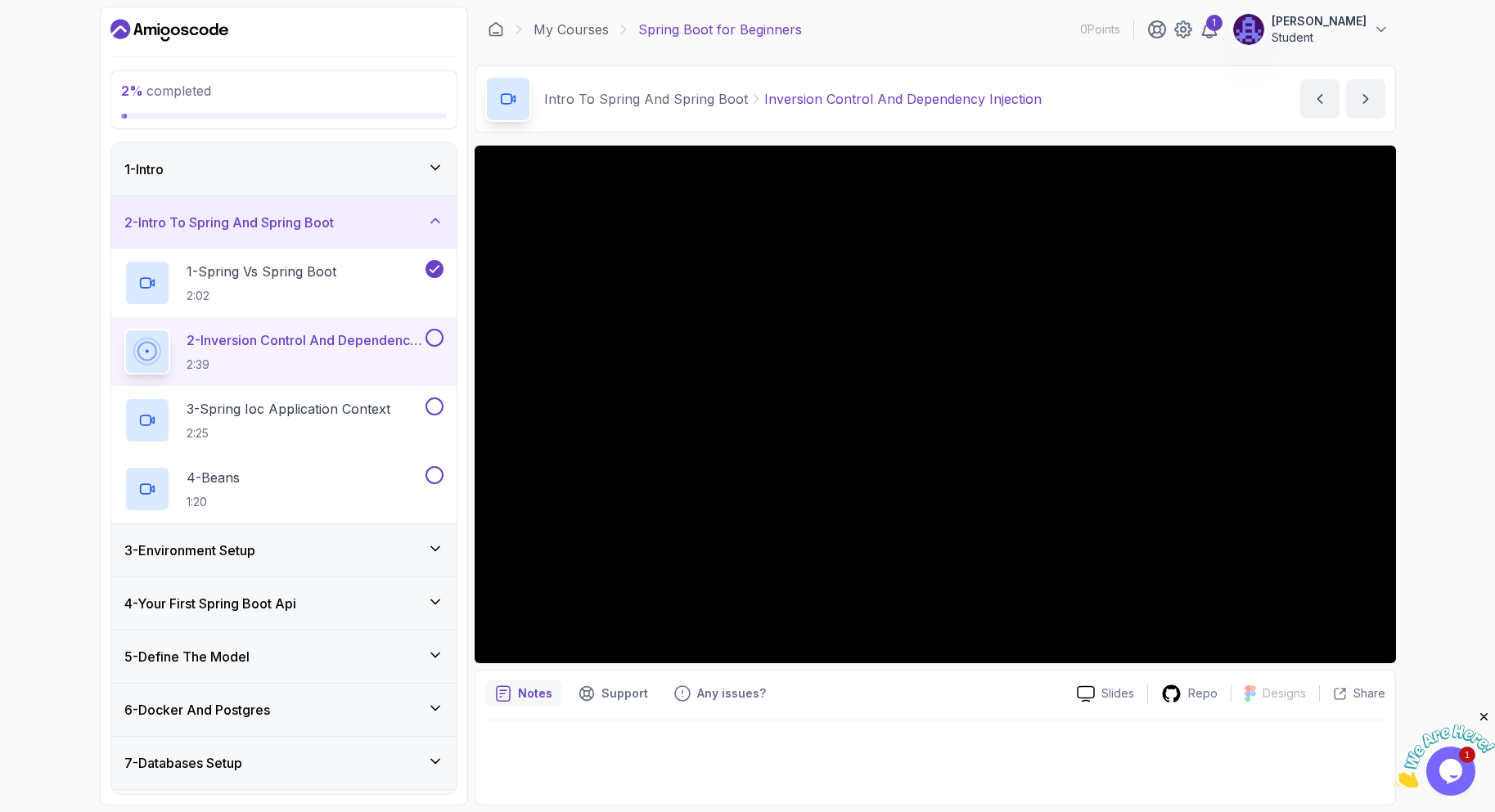
click at [311, 165] on div "1 - Intro" at bounding box center [284, 170] width 319 height 20
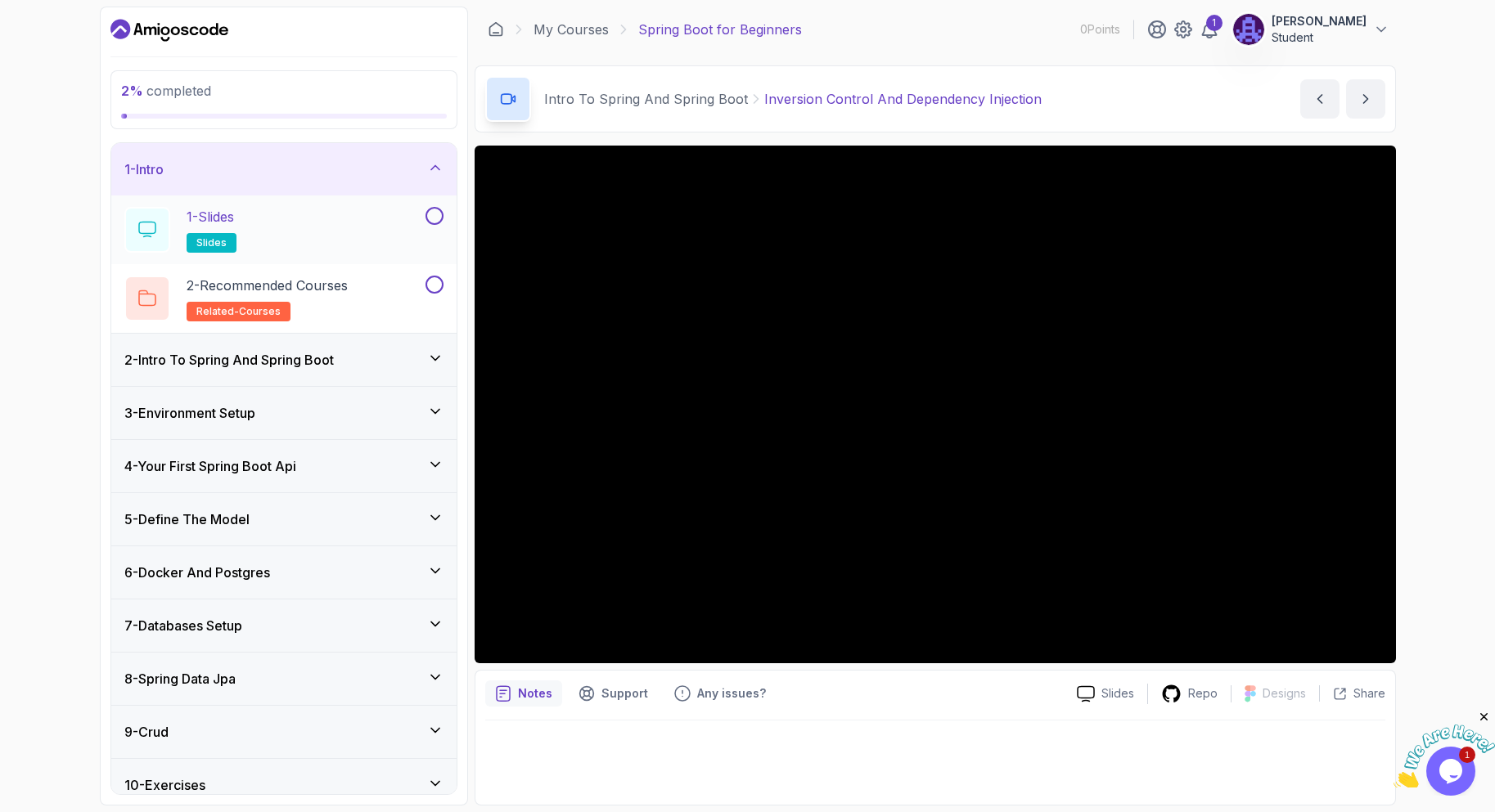
click at [335, 232] on div "1 - Slides slides" at bounding box center [273, 230] width 298 height 46
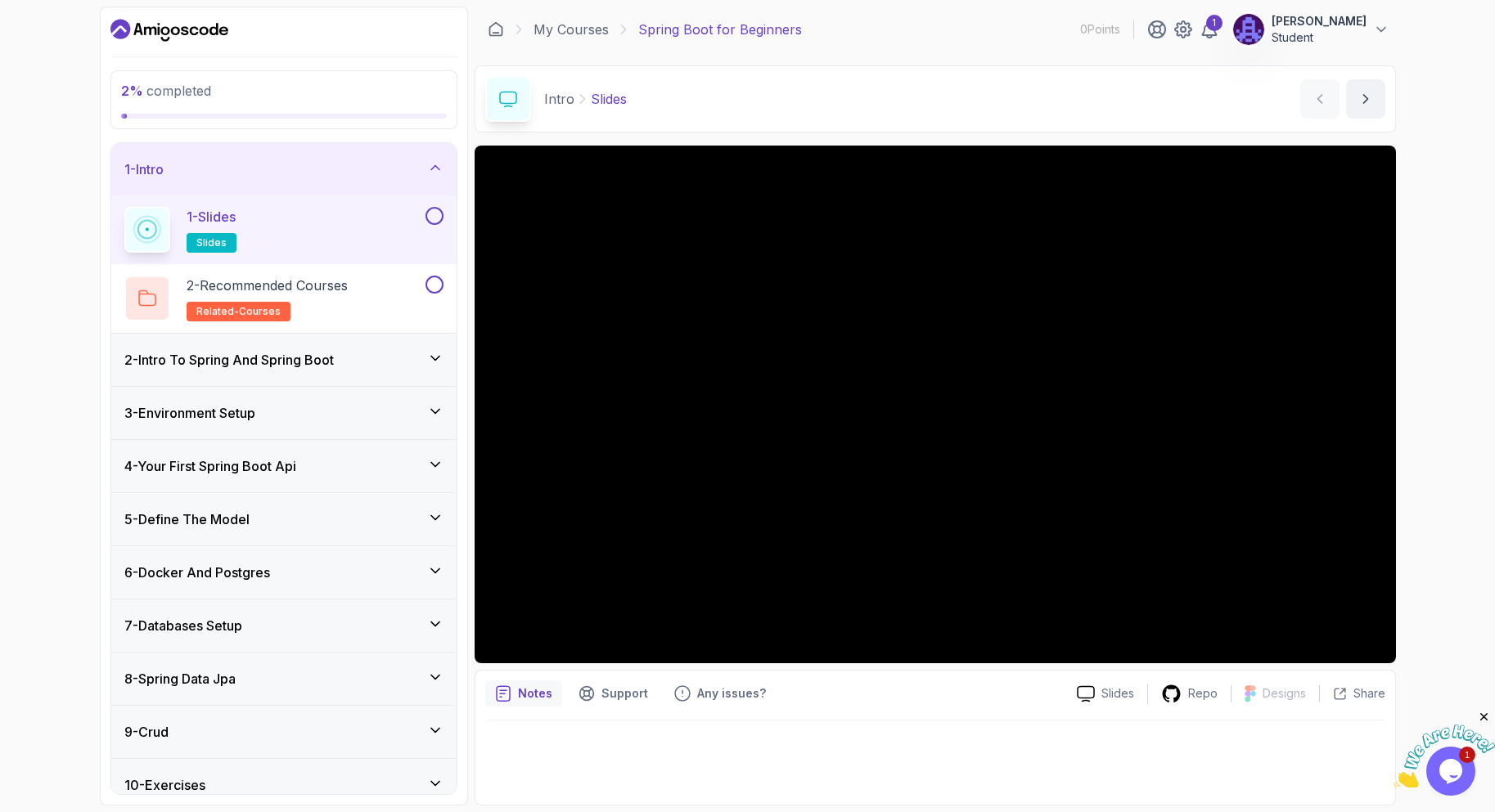
click at [438, 213] on button at bounding box center [434, 216] width 18 height 18
click at [406, 225] on div "1 - Slides slides" at bounding box center [273, 230] width 298 height 46
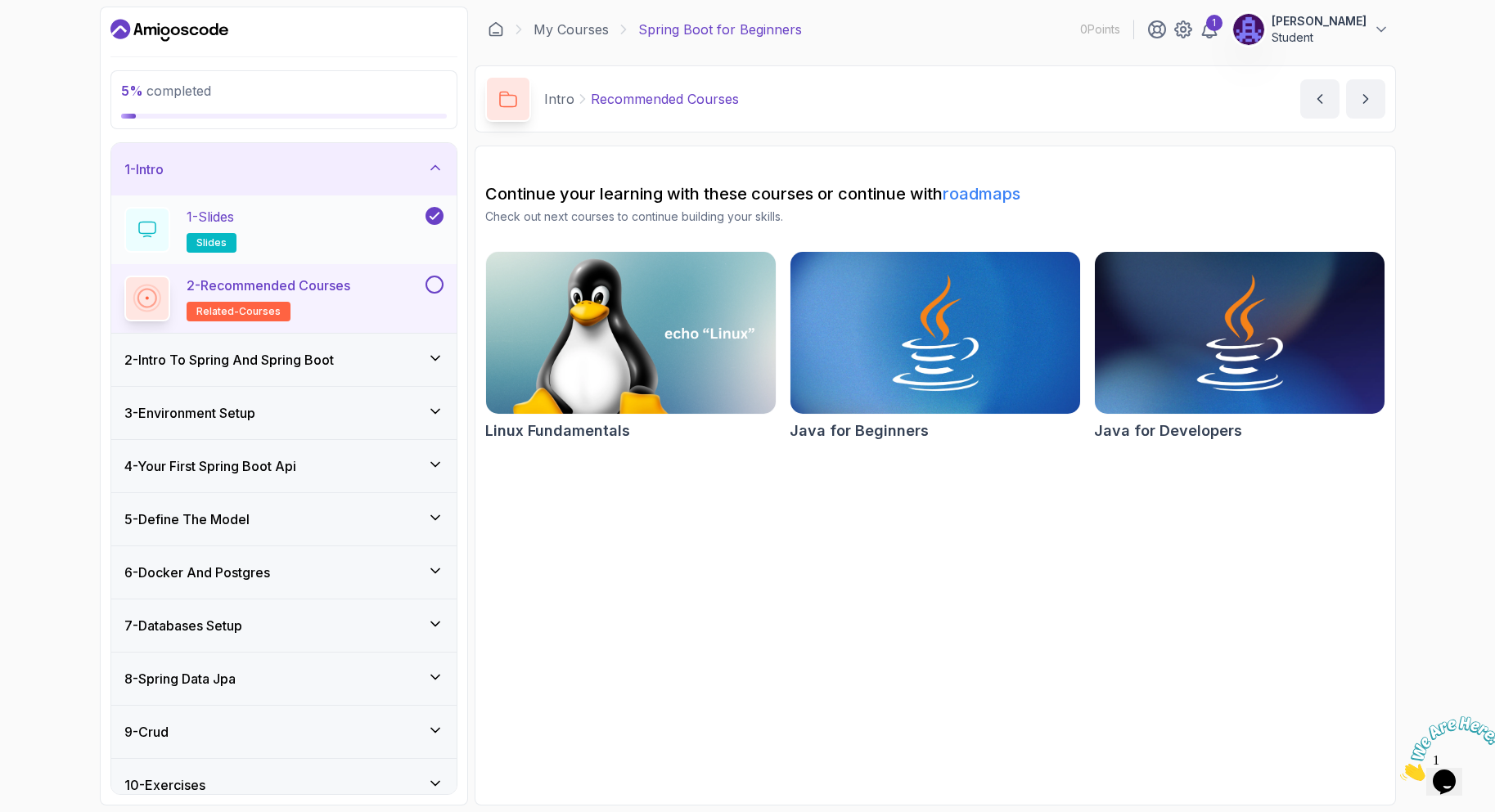
click at [298, 232] on div "1 - Slides slides" at bounding box center [273, 230] width 298 height 46
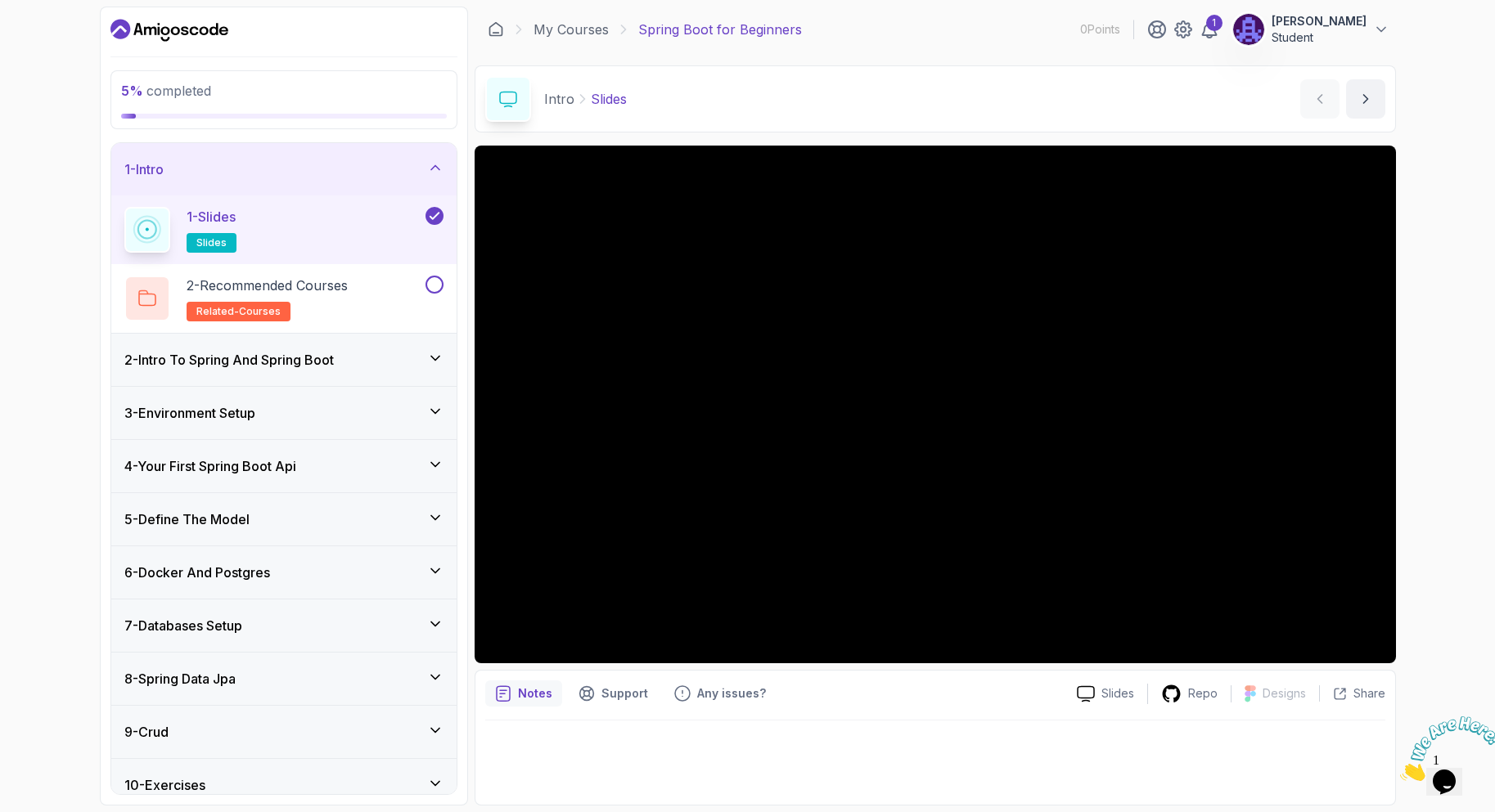
click at [937, 108] on div "Intro Slides Slides by nelson" at bounding box center [935, 99] width 921 height 67
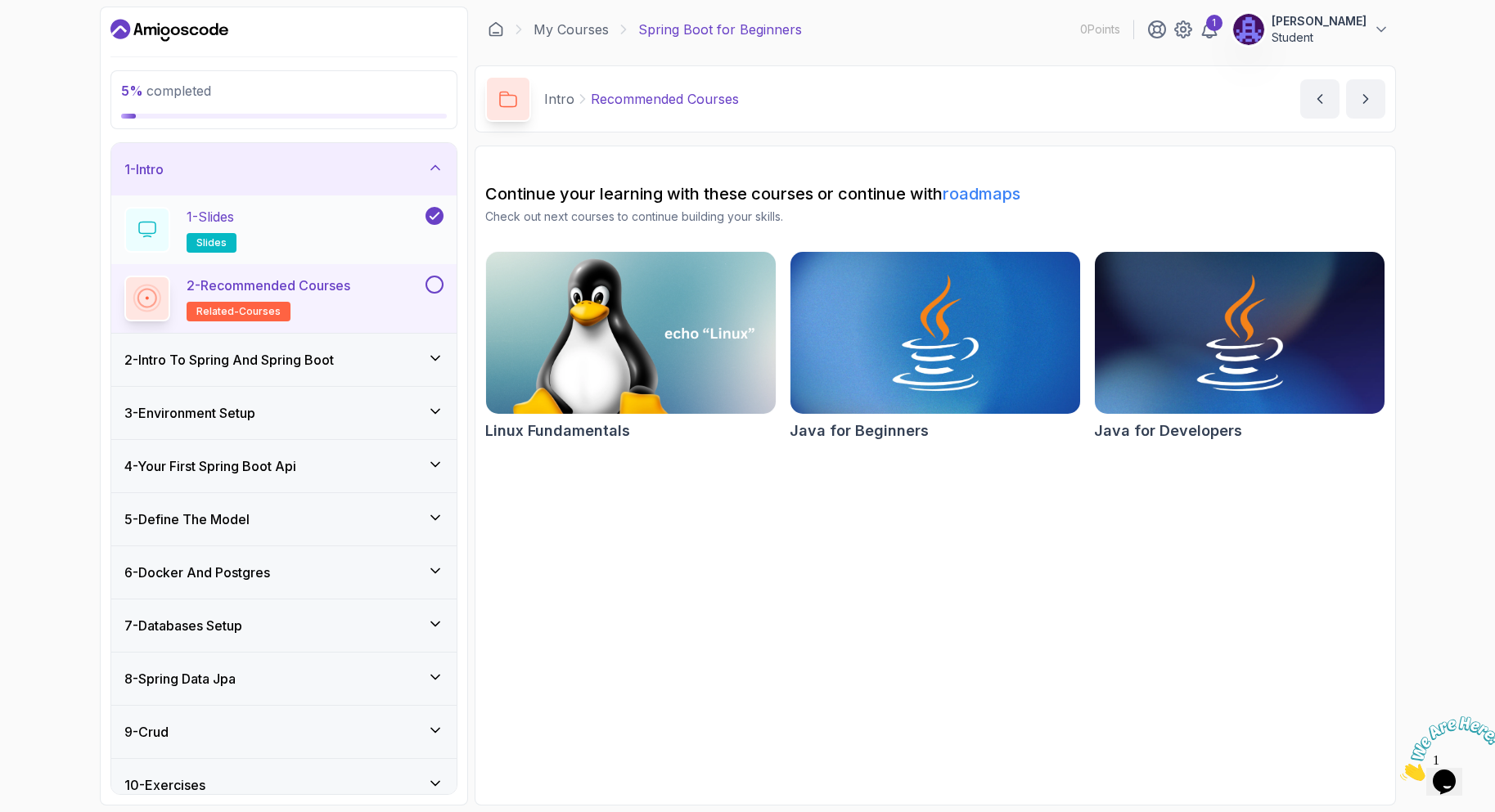
click at [418, 212] on button "1 - Slides slides" at bounding box center [284, 230] width 319 height 46
